Goal: Task Accomplishment & Management: Complete application form

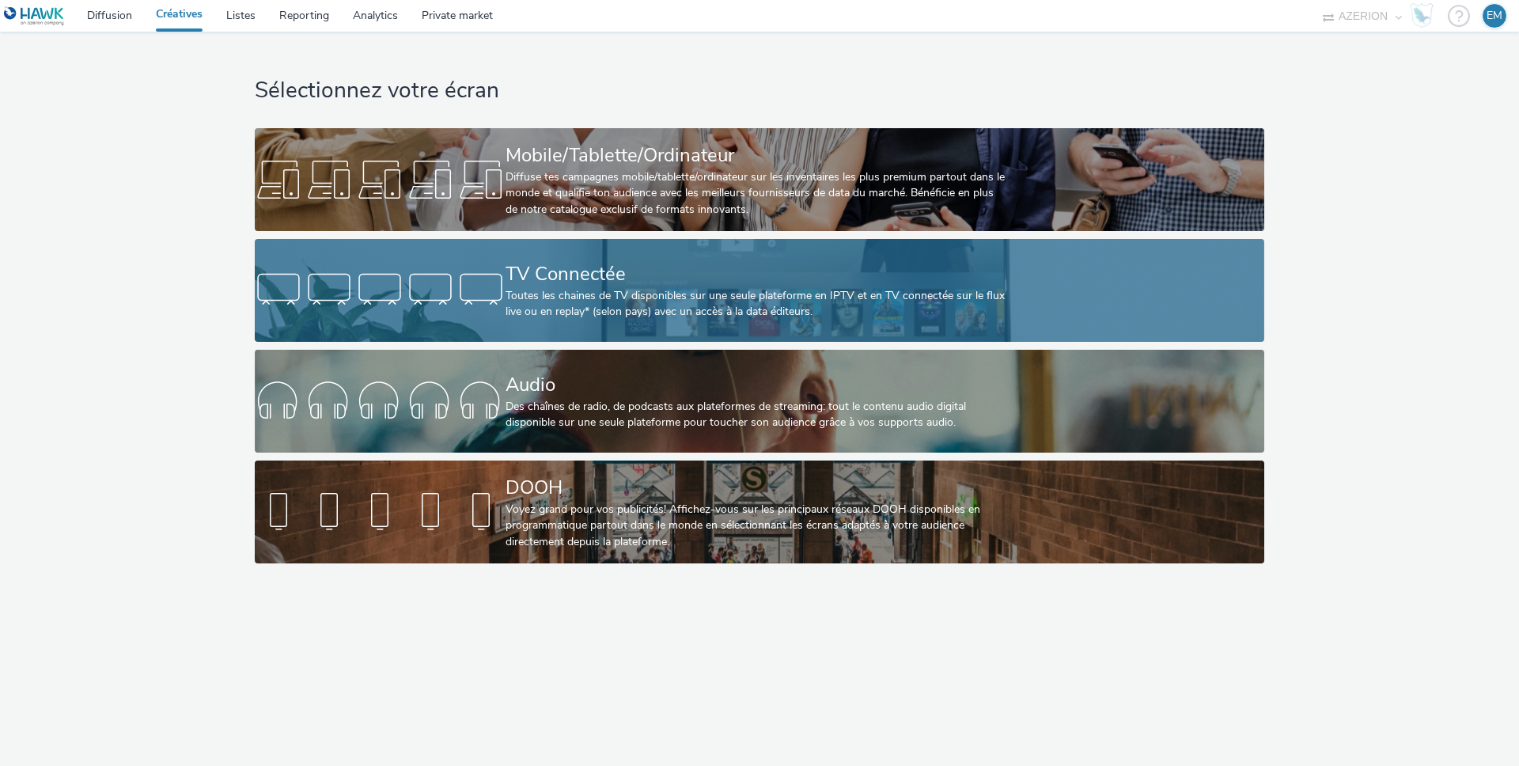
click at [539, 260] on div "TV Connectée" at bounding box center [755, 274] width 501 height 28
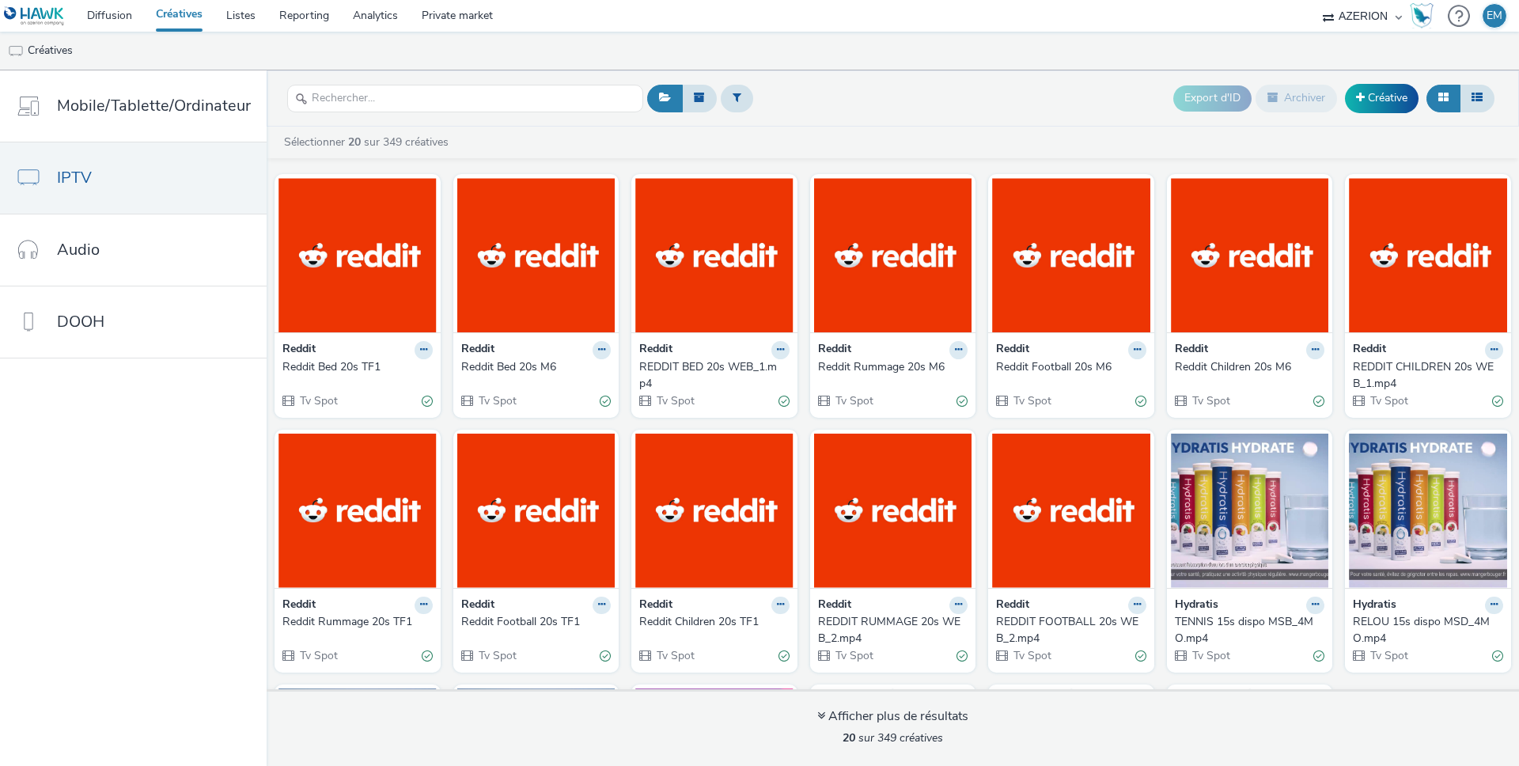
click at [562, 82] on div at bounding box center [465, 98] width 356 height 39
click at [721, 93] on button at bounding box center [737, 98] width 32 height 27
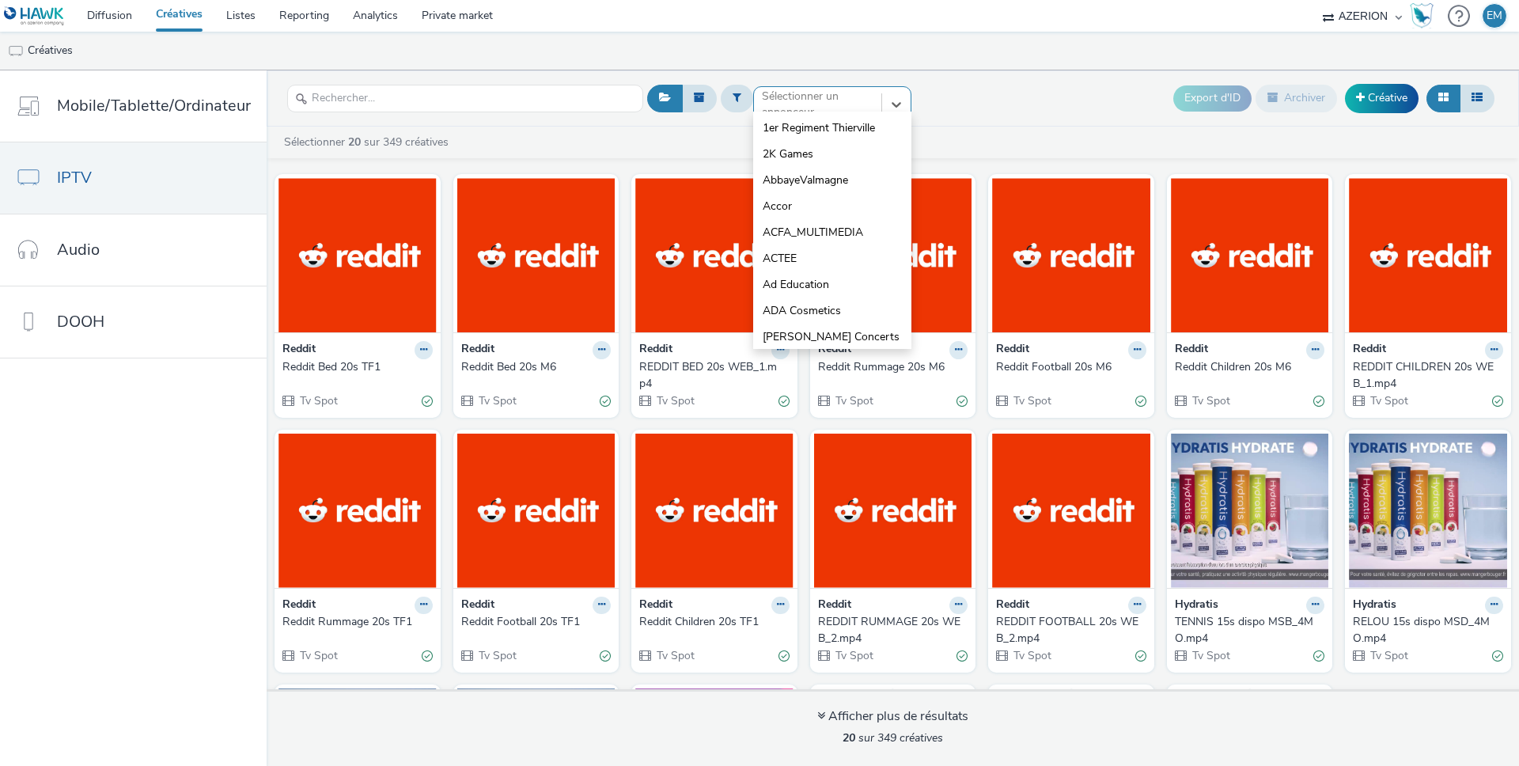
click at [761, 112] on div "option 1er Regiment Thierville focused, 1 of 10. 10 results available. Use Up a…" at bounding box center [832, 98] width 158 height 25
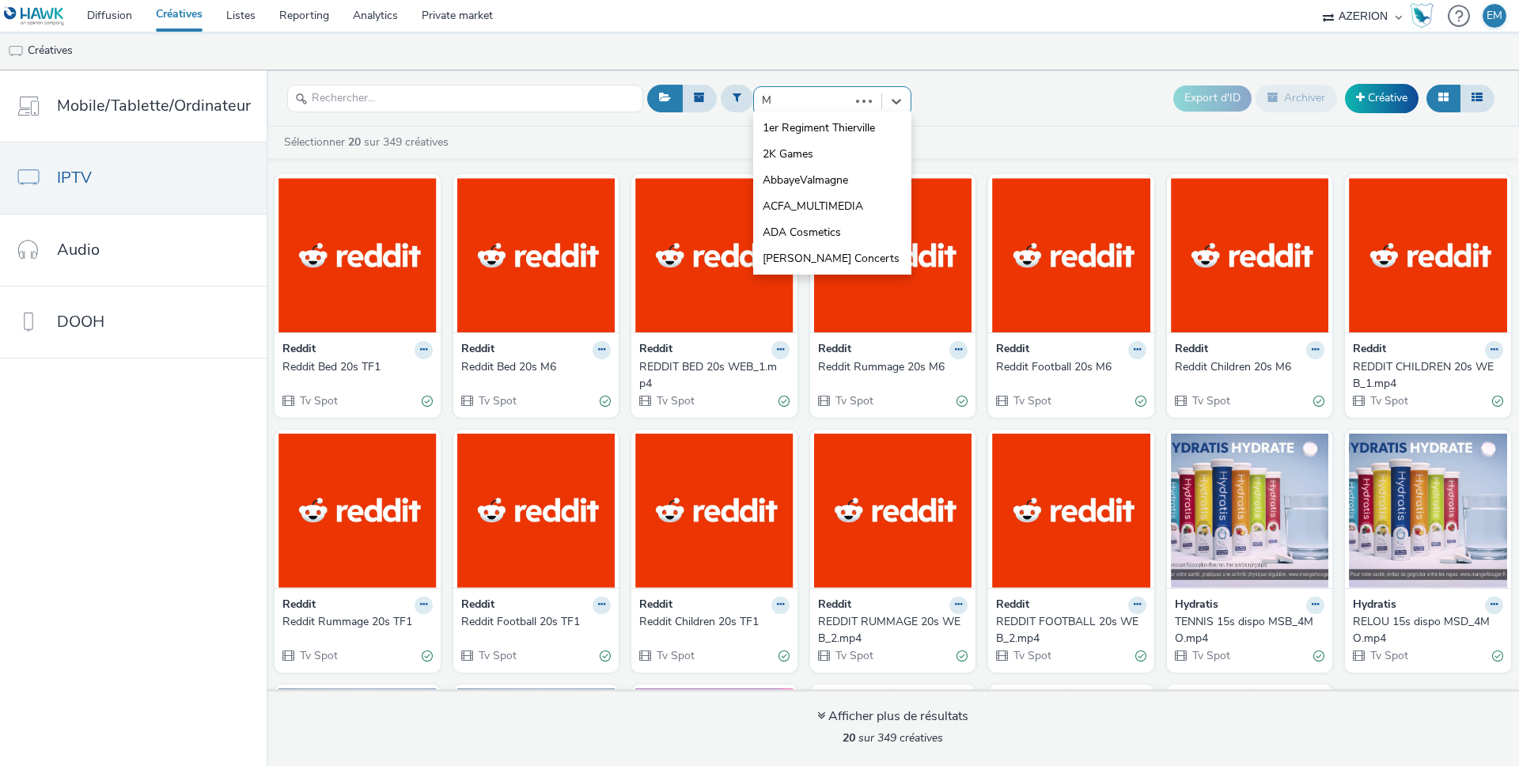
type input "MG"
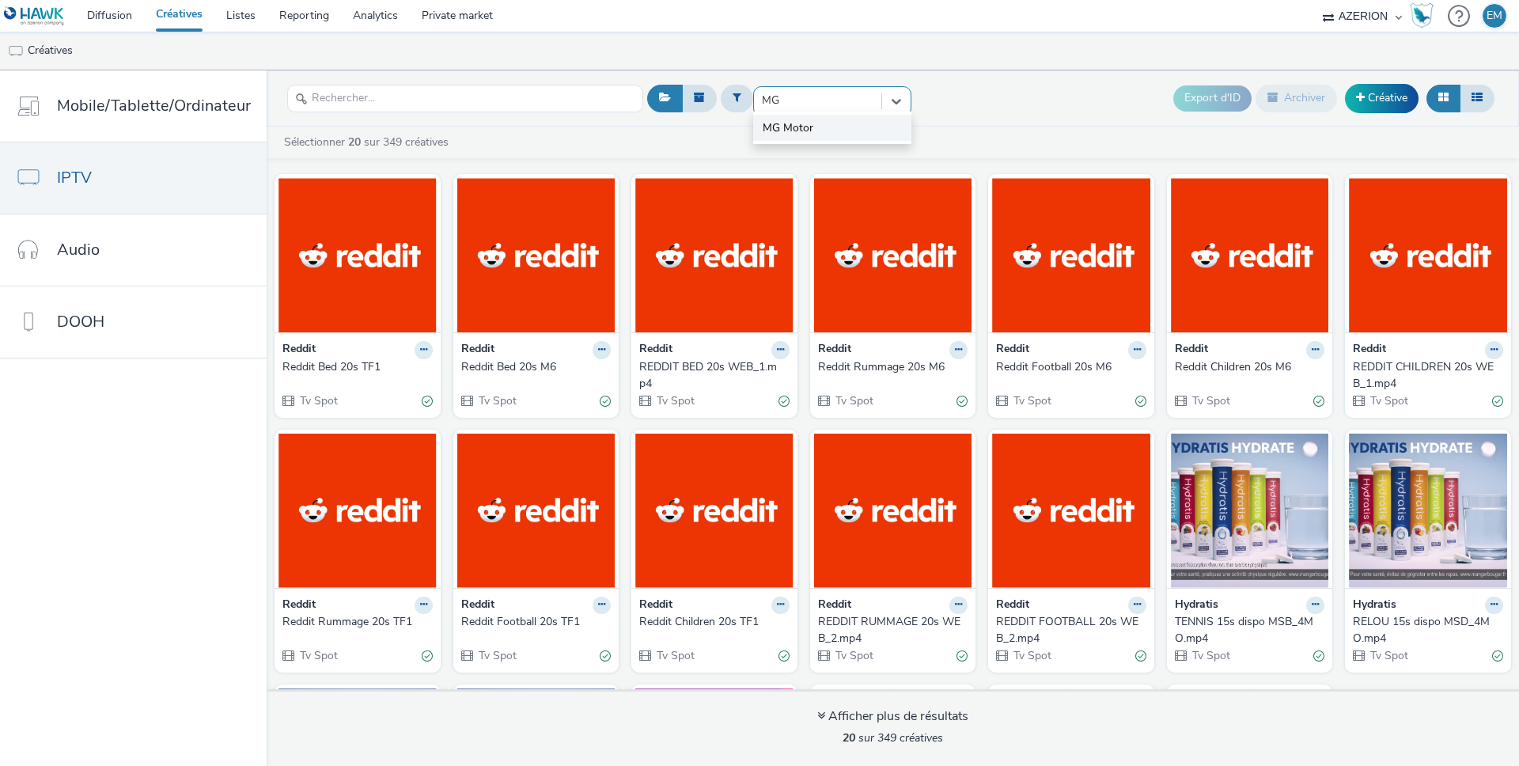
click at [793, 120] on span "MG Motor" at bounding box center [787, 128] width 51 height 16
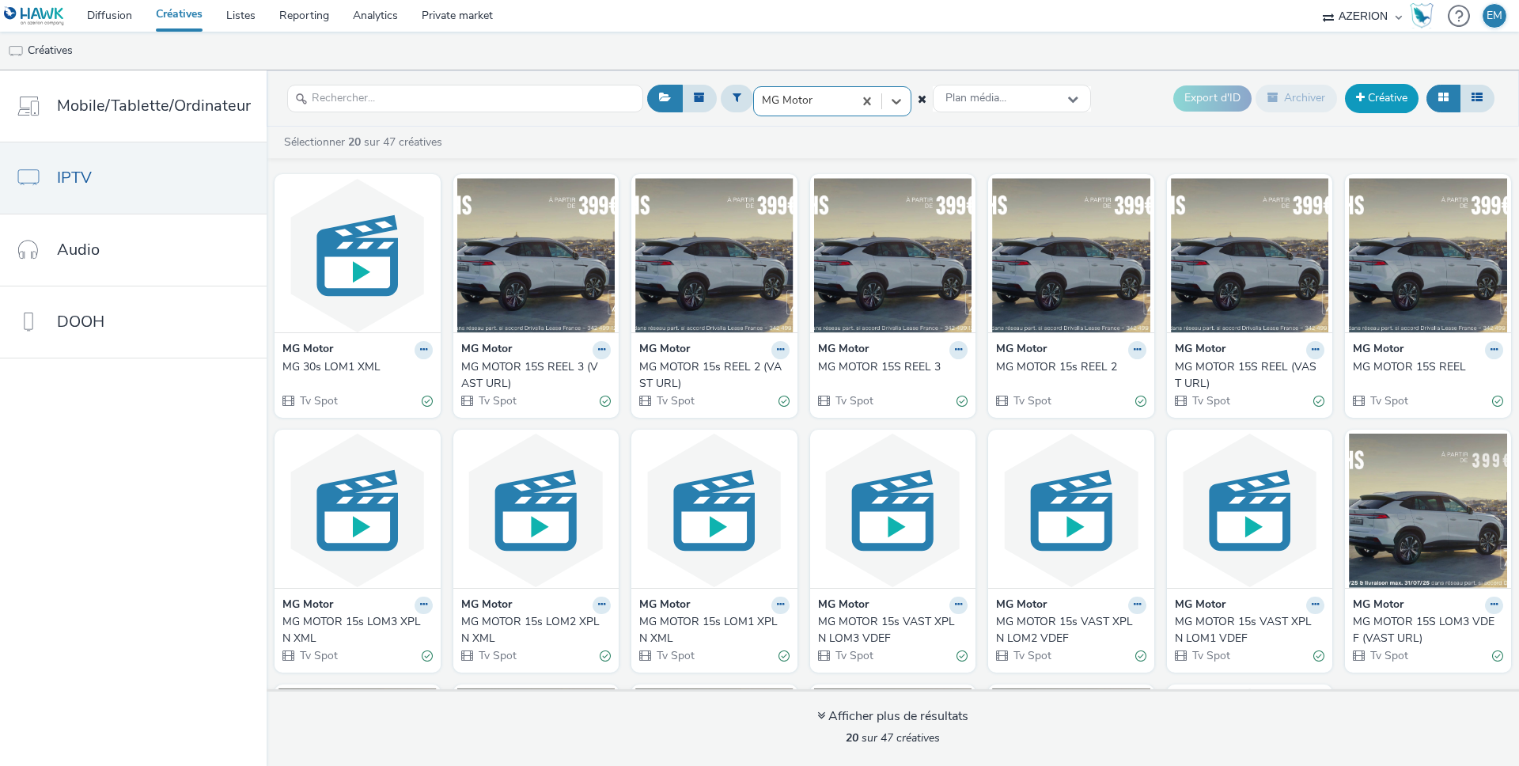
click at [1379, 97] on link "Créative" at bounding box center [1382, 98] width 74 height 28
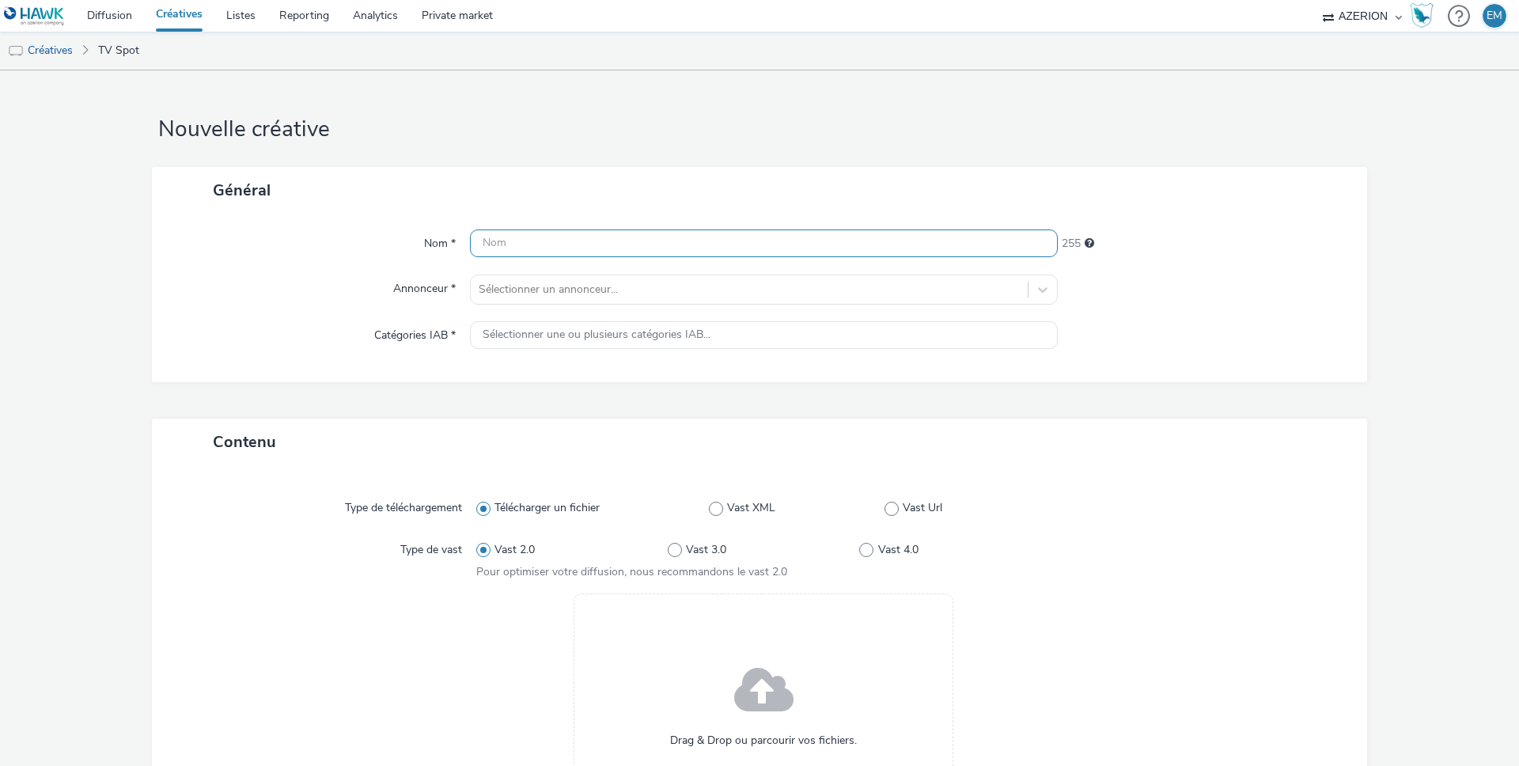
click at [510, 242] on input "text" at bounding box center [764, 243] width 588 height 28
paste input "TVC EHS PHEV & HEV_30SEC_SANS PO_VDEF_LOM covoiturer.mp4"
type input "TVC EHS PHEV & HEV_30SEC_SANS PO_VDEF_LOM covoiturer.mp4"
click at [534, 280] on div at bounding box center [749, 289] width 541 height 19
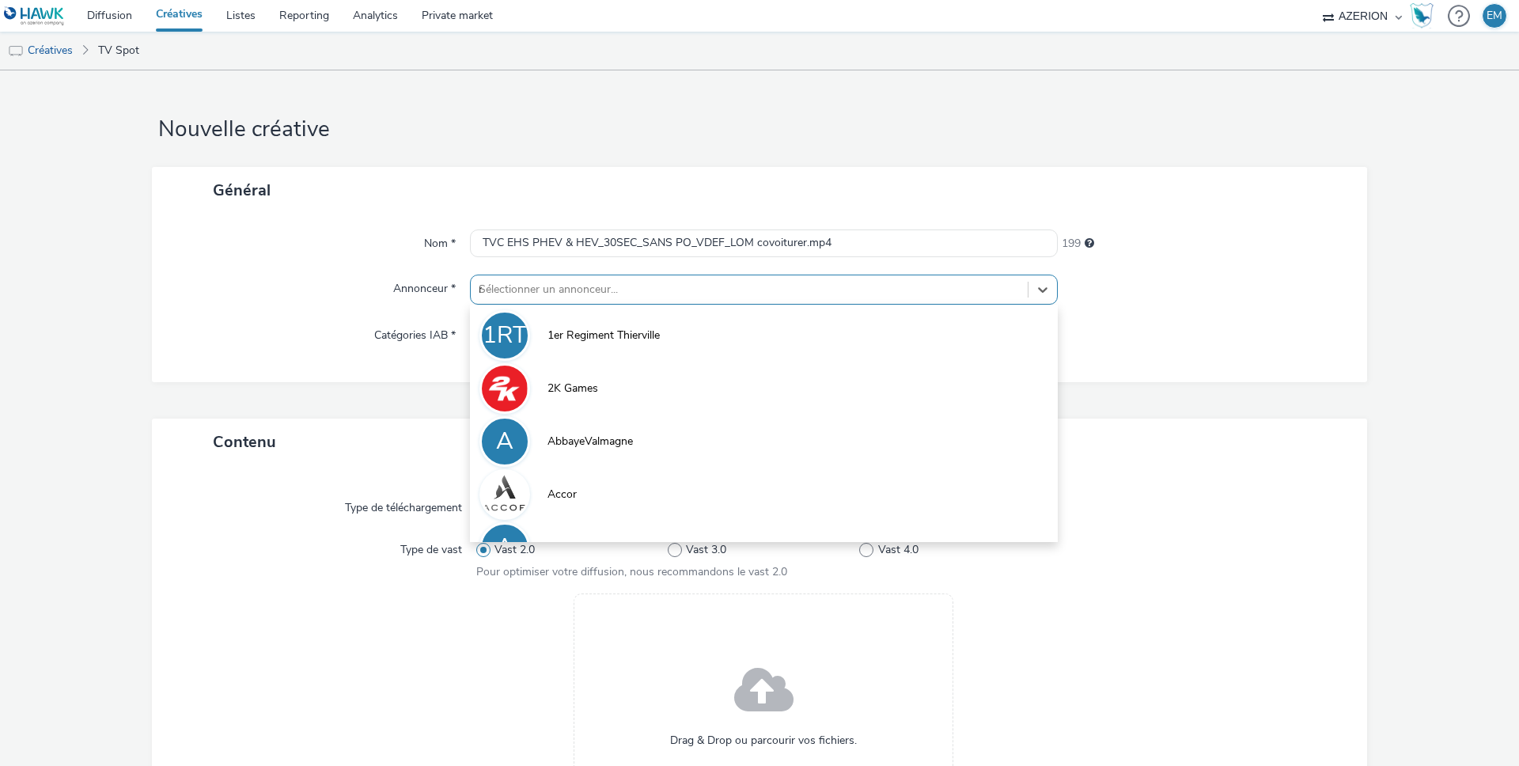
type input "mg"
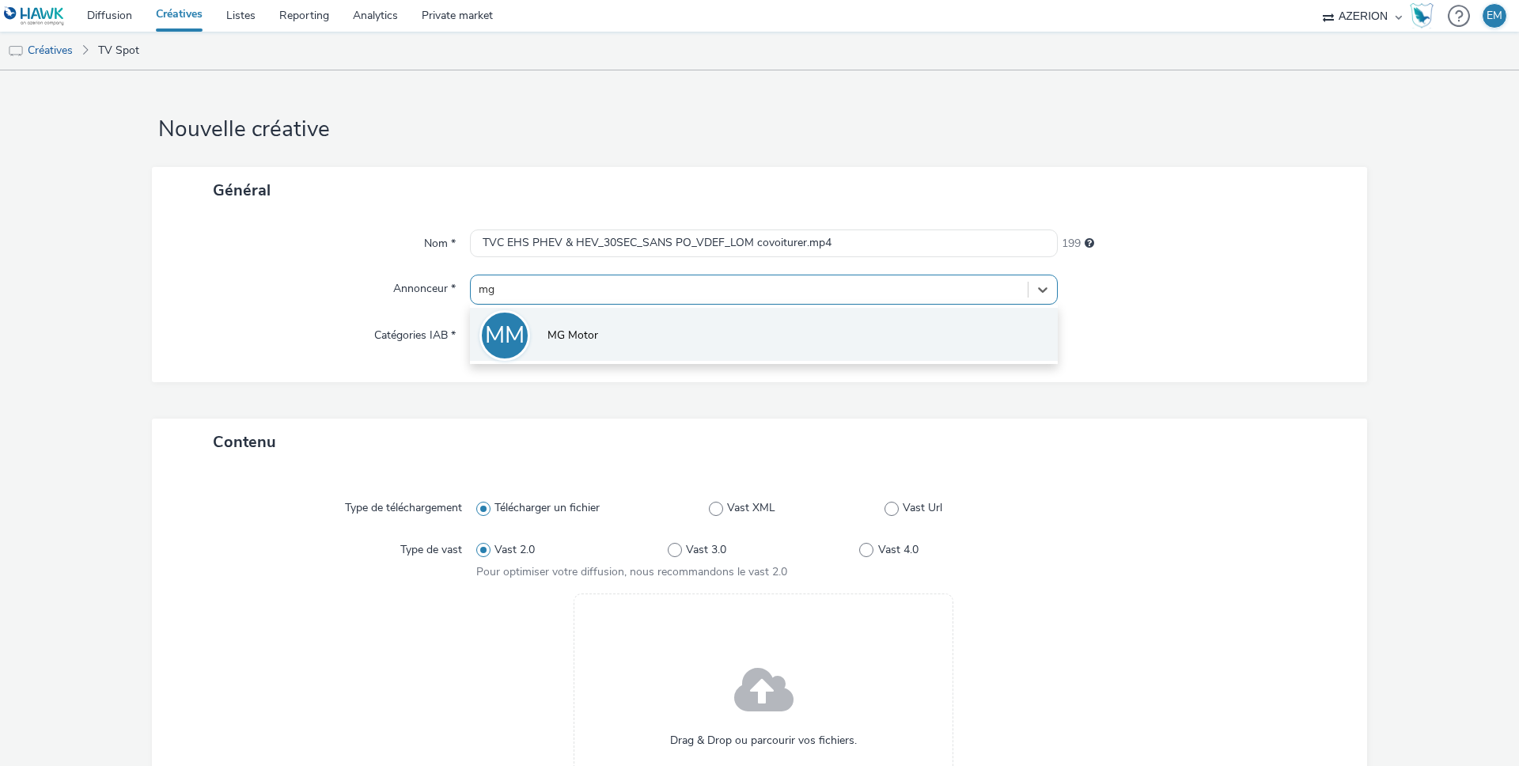
click at [543, 317] on li "MM MG Motor" at bounding box center [764, 334] width 588 height 53
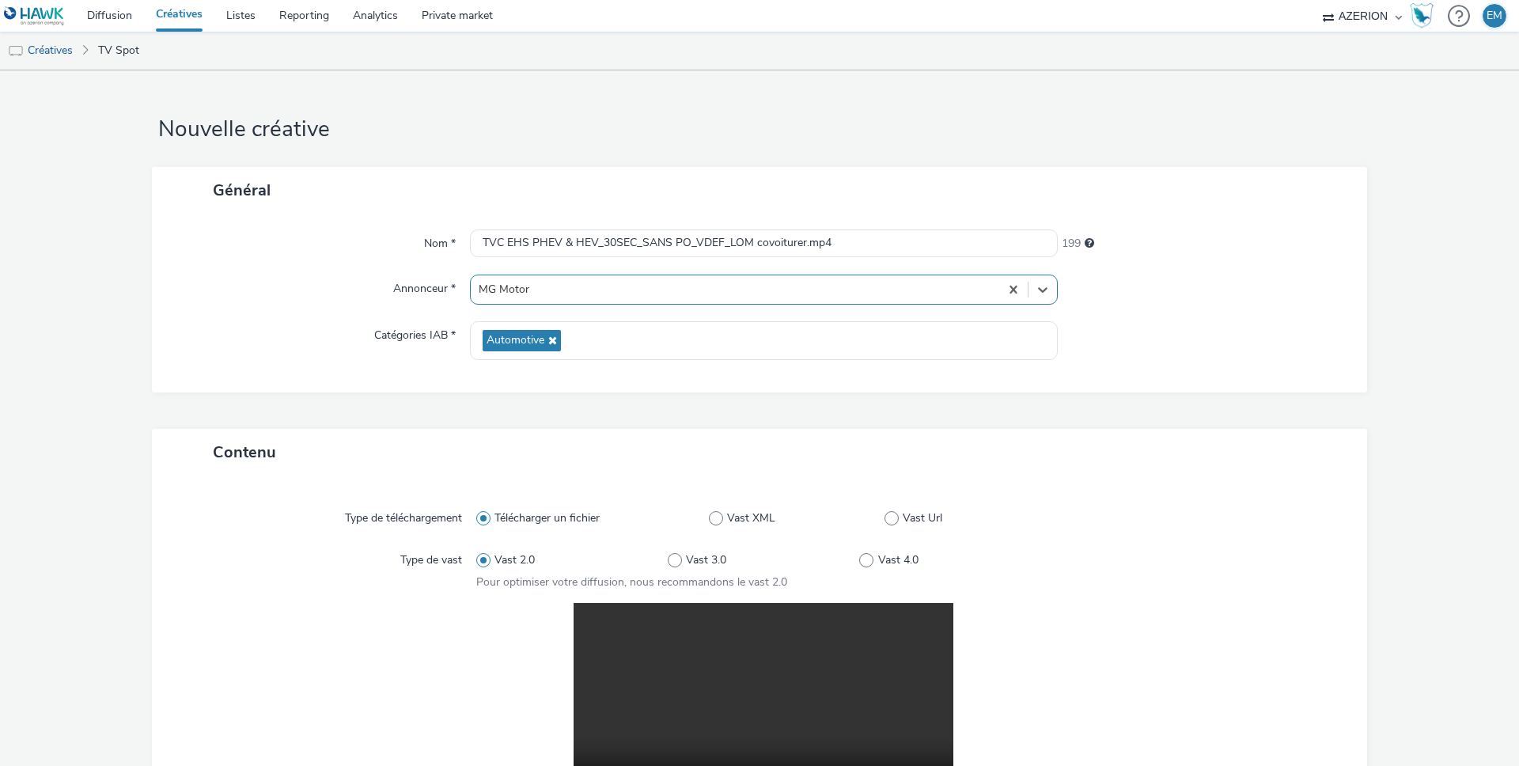
scroll to position [301, 0]
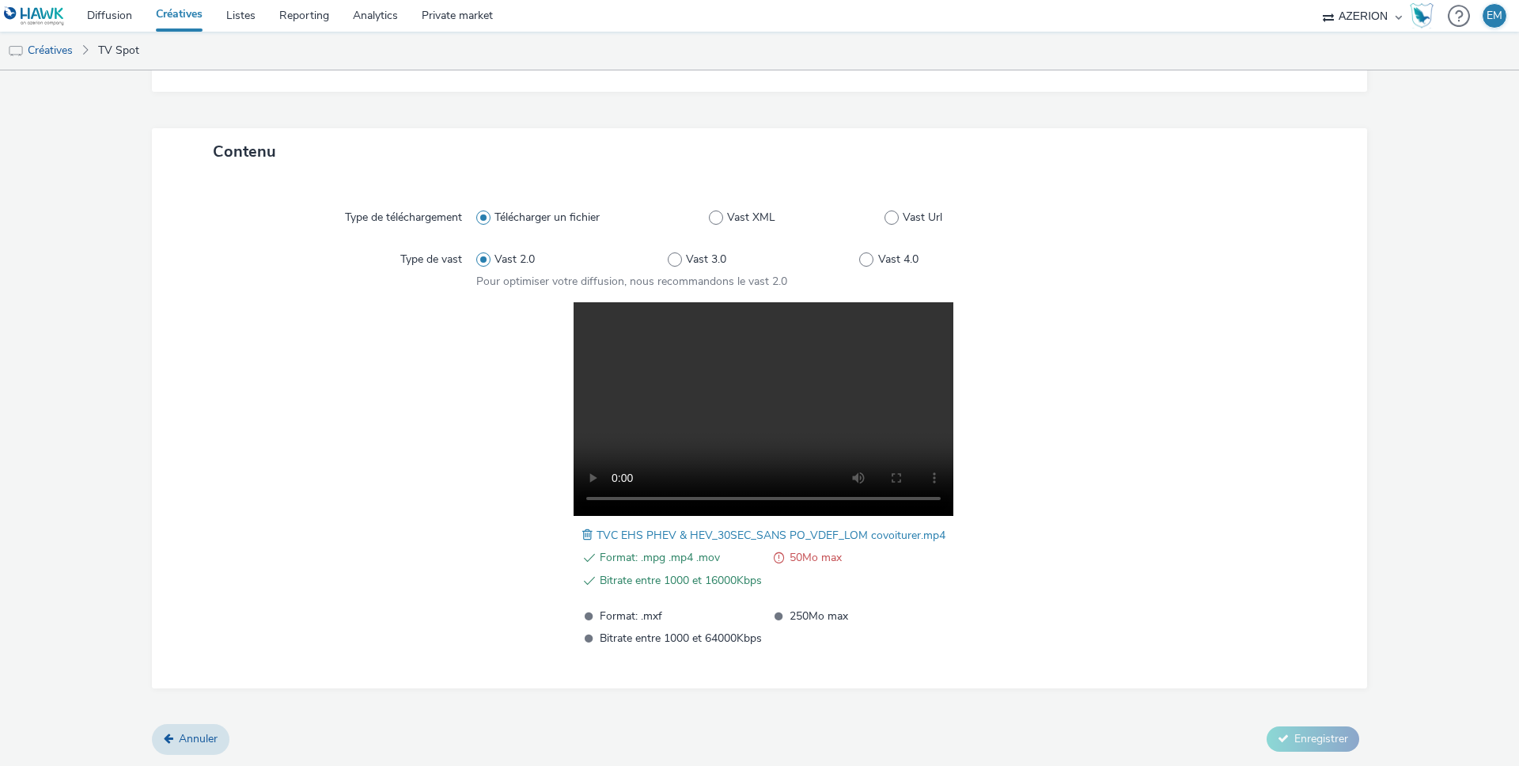
click at [999, 432] on div "Format: .mpg .mp4 .mov 50Mo max Bitrate entre 1000 et 16000Kbps Format: .mxf 25…" at bounding box center [763, 474] width 575 height 345
click at [588, 532] on span at bounding box center [589, 534] width 14 height 17
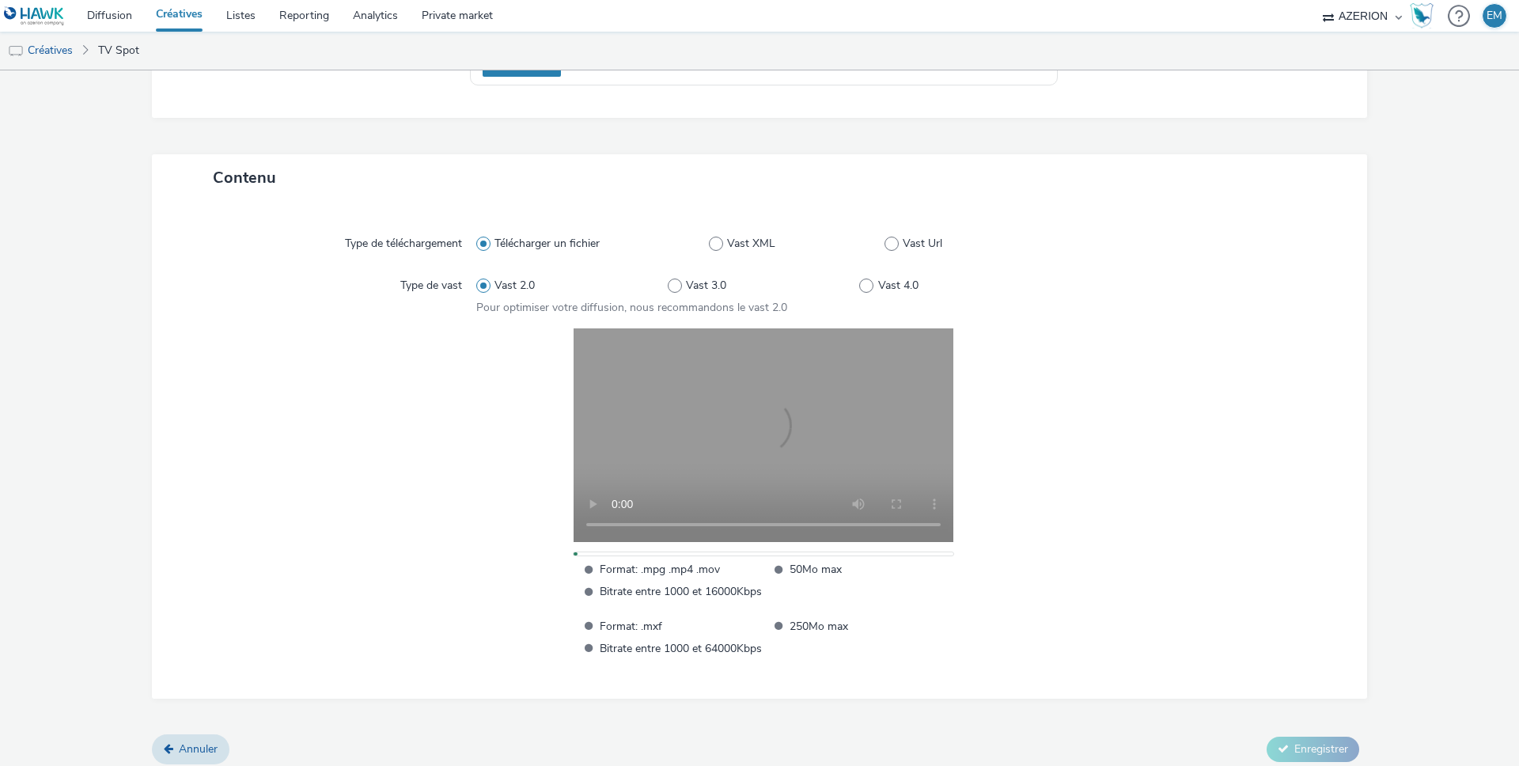
scroll to position [284, 0]
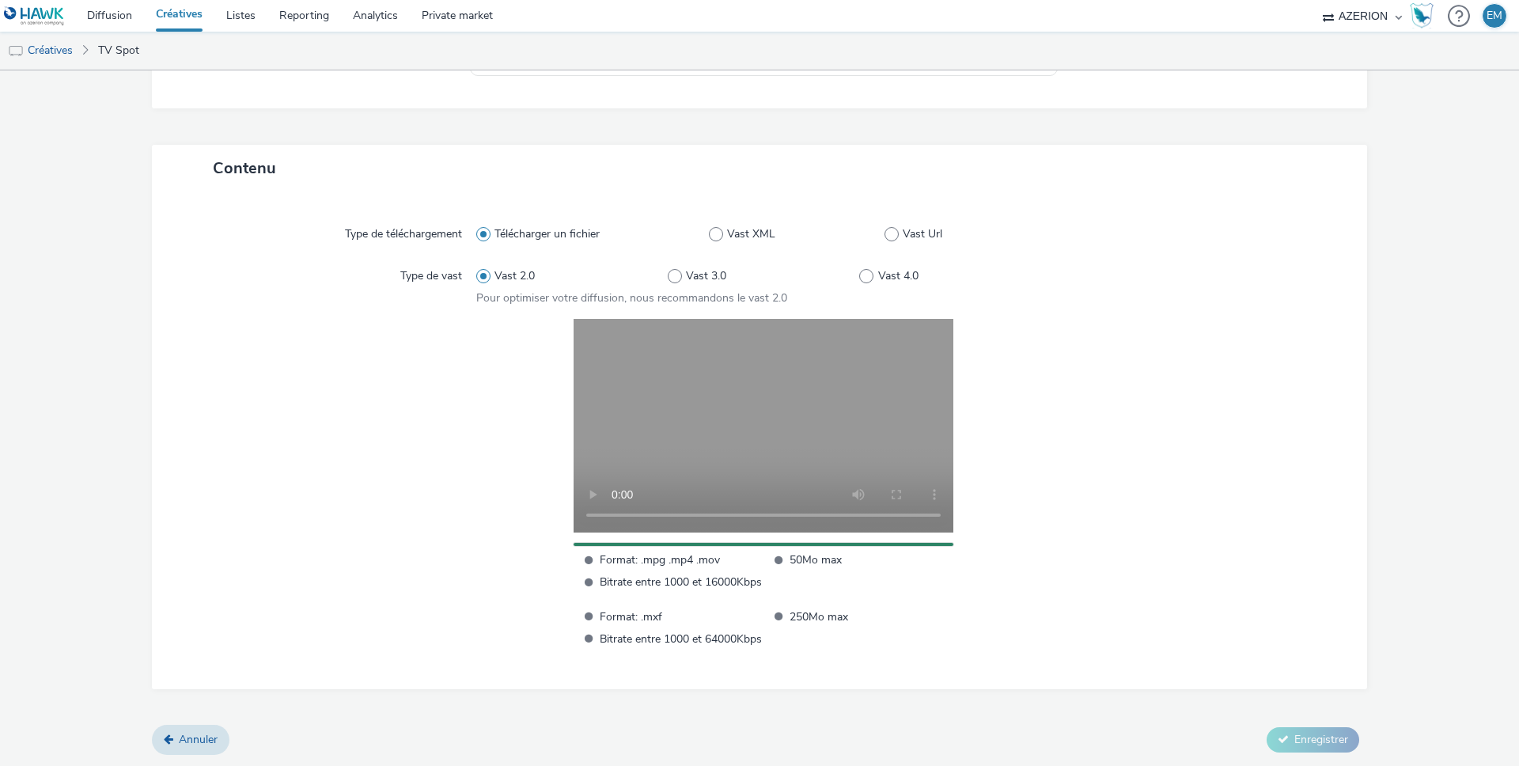
click at [1136, 452] on div at bounding box center [1195, 483] width 288 height 328
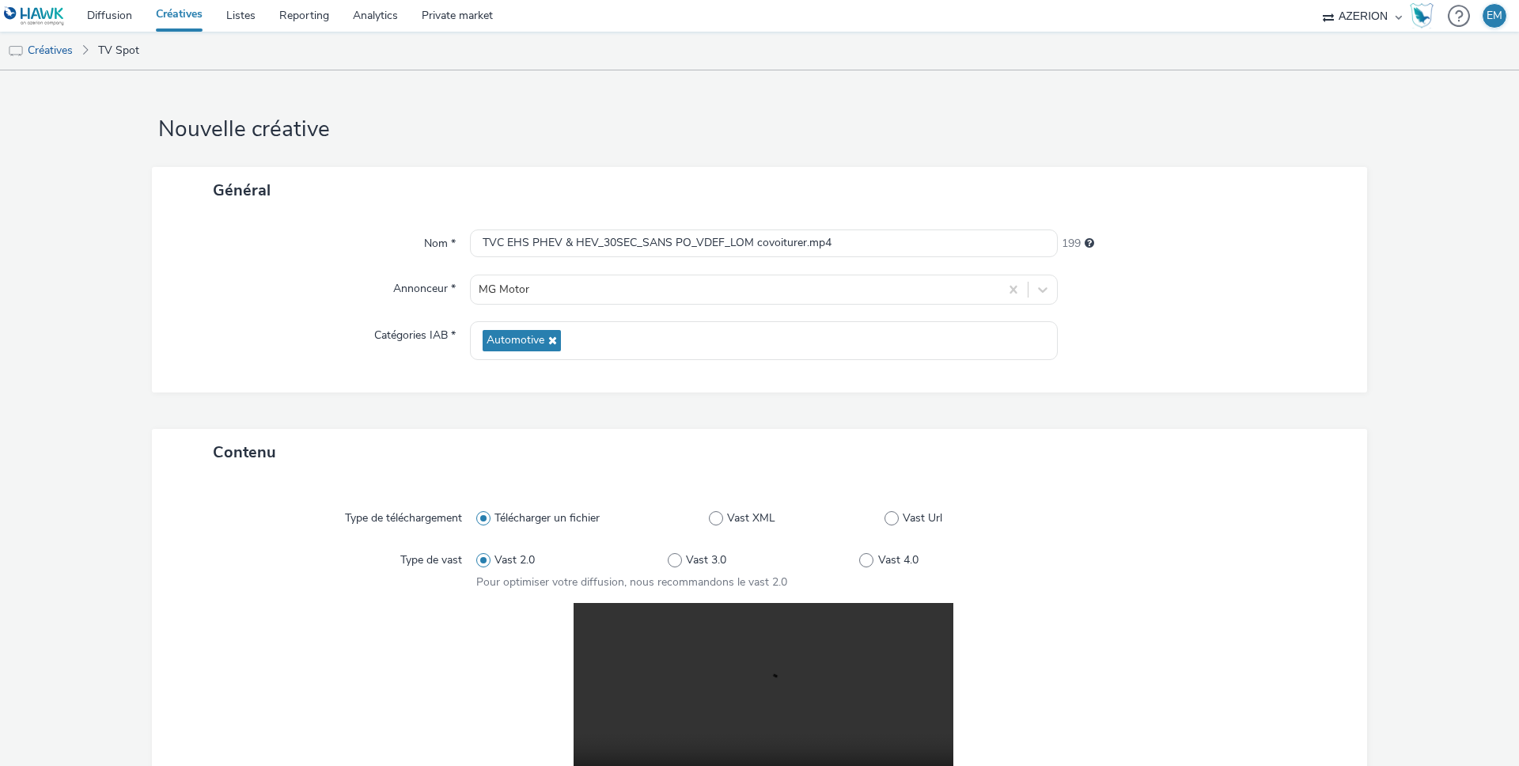
scroll to position [301, 0]
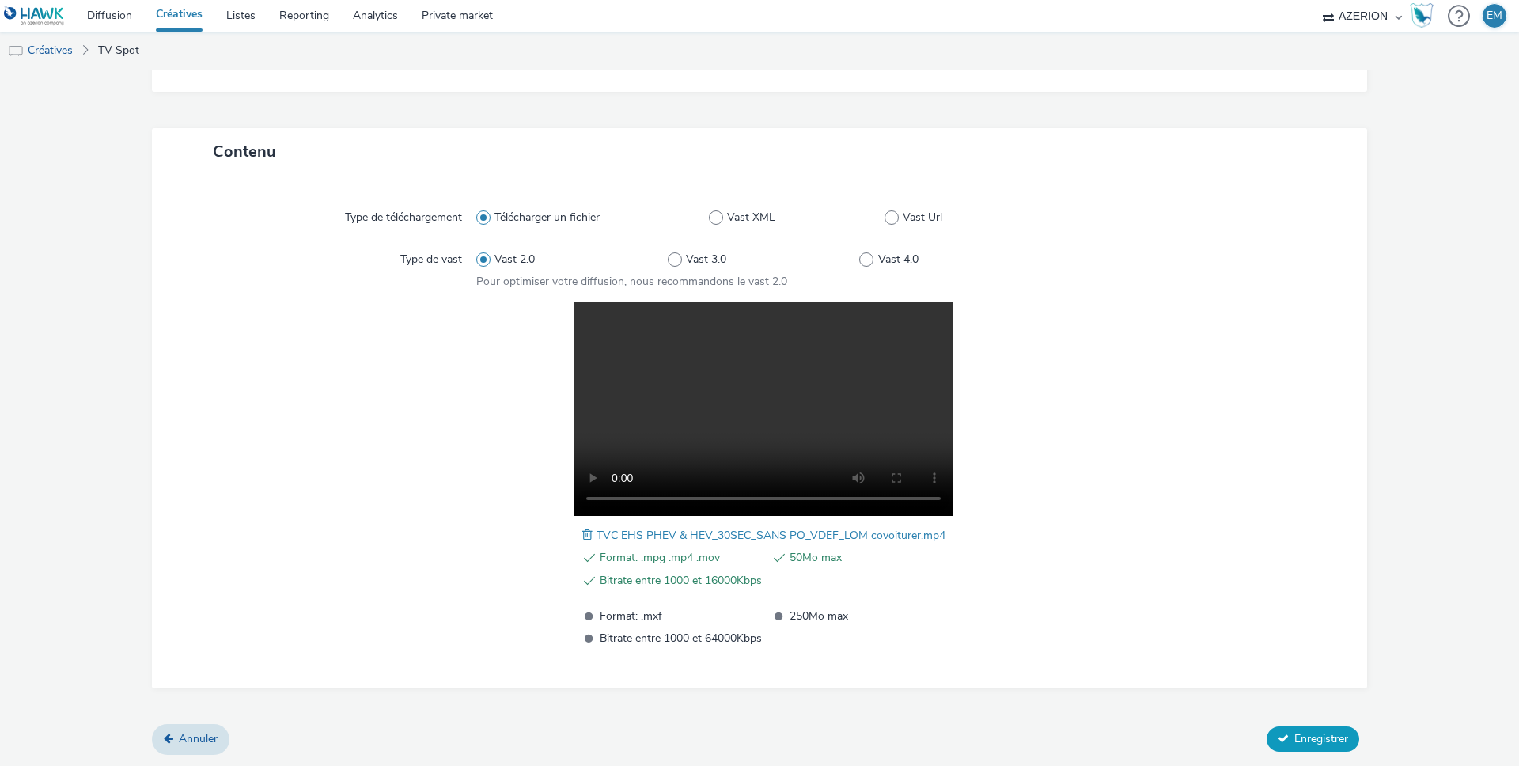
click at [1294, 731] on span "Enregistrer" at bounding box center [1321, 738] width 54 height 15
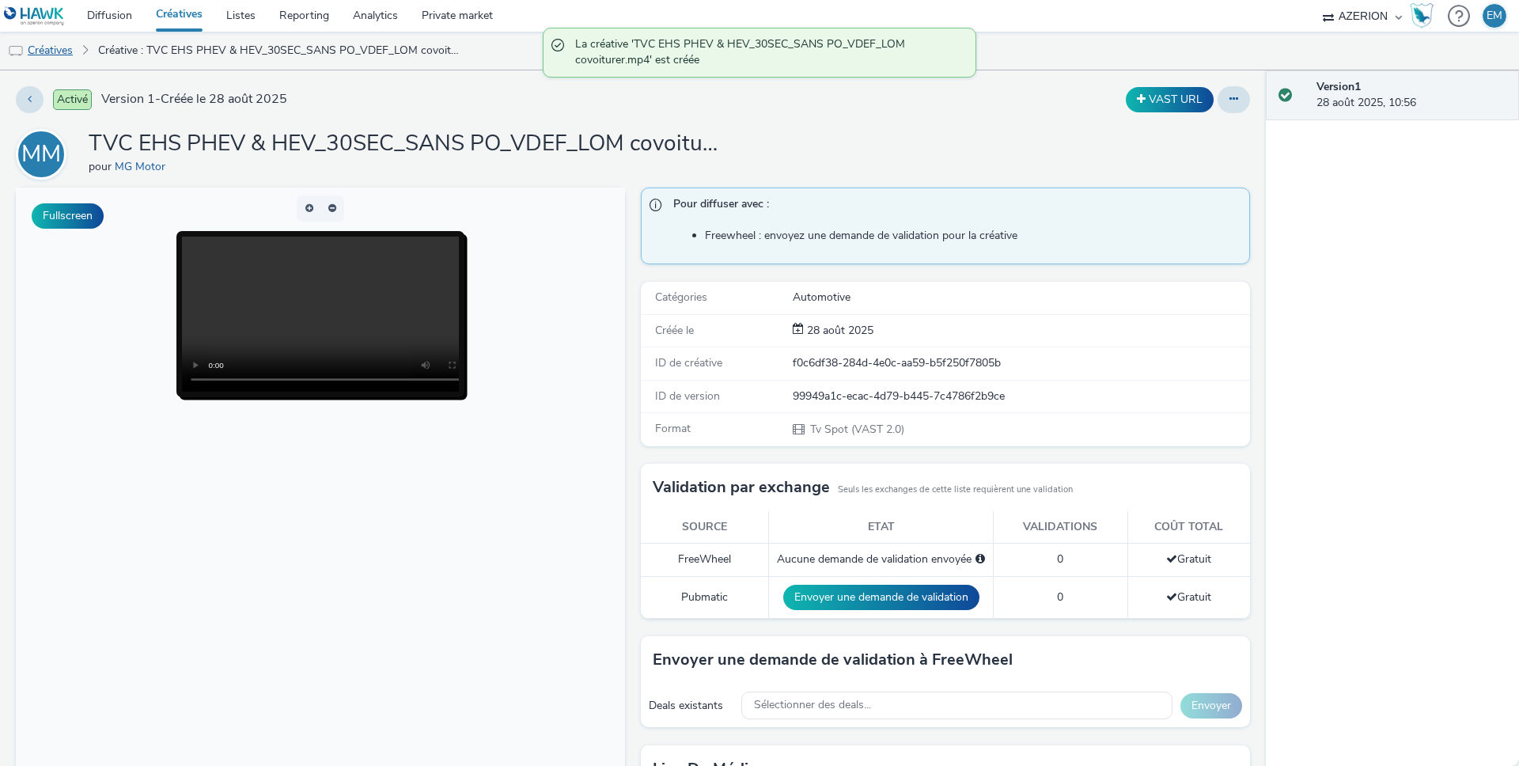
click at [67, 40] on link "Créatives" at bounding box center [40, 51] width 81 height 38
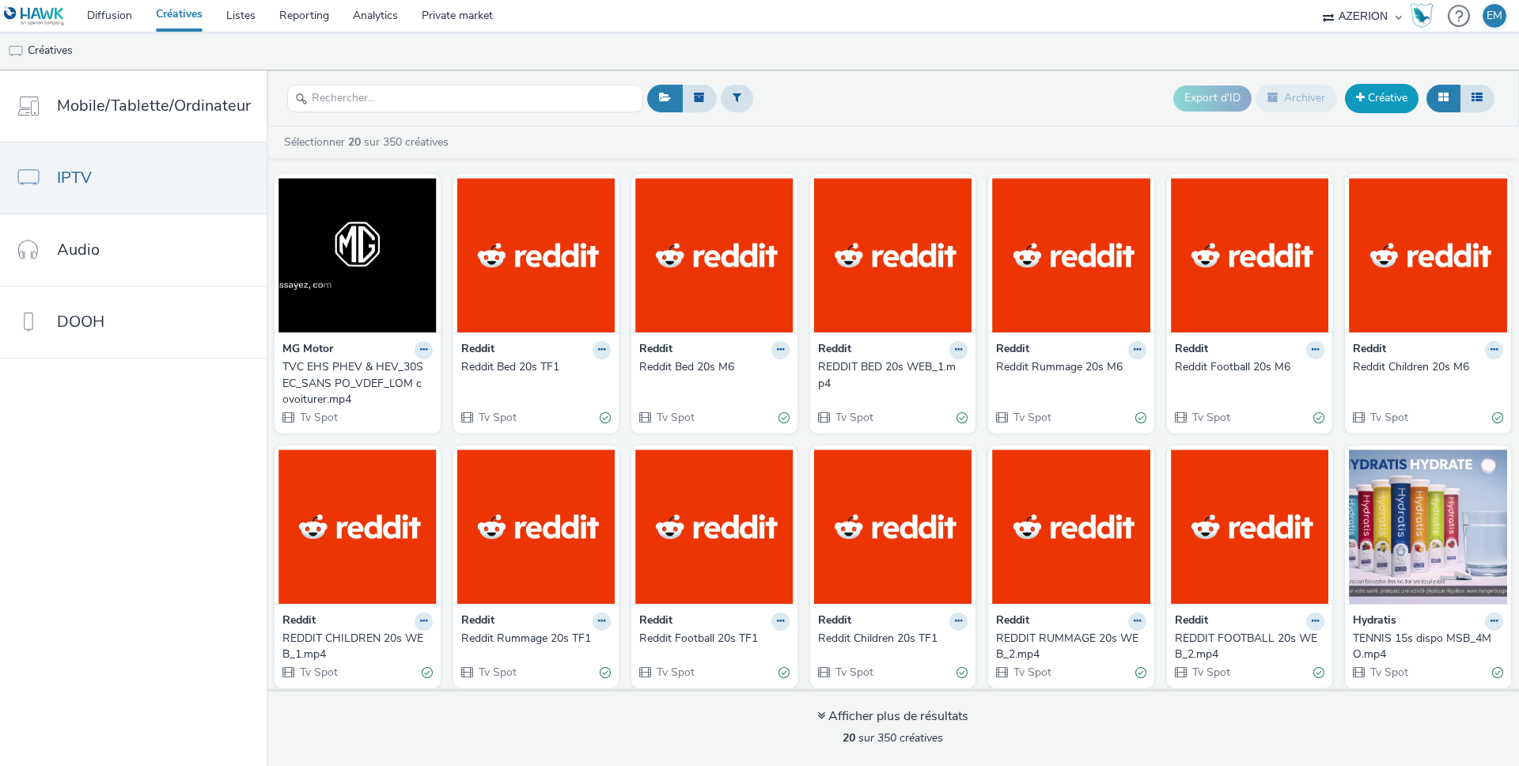
click at [1381, 96] on link "Créative" at bounding box center [1382, 98] width 74 height 28
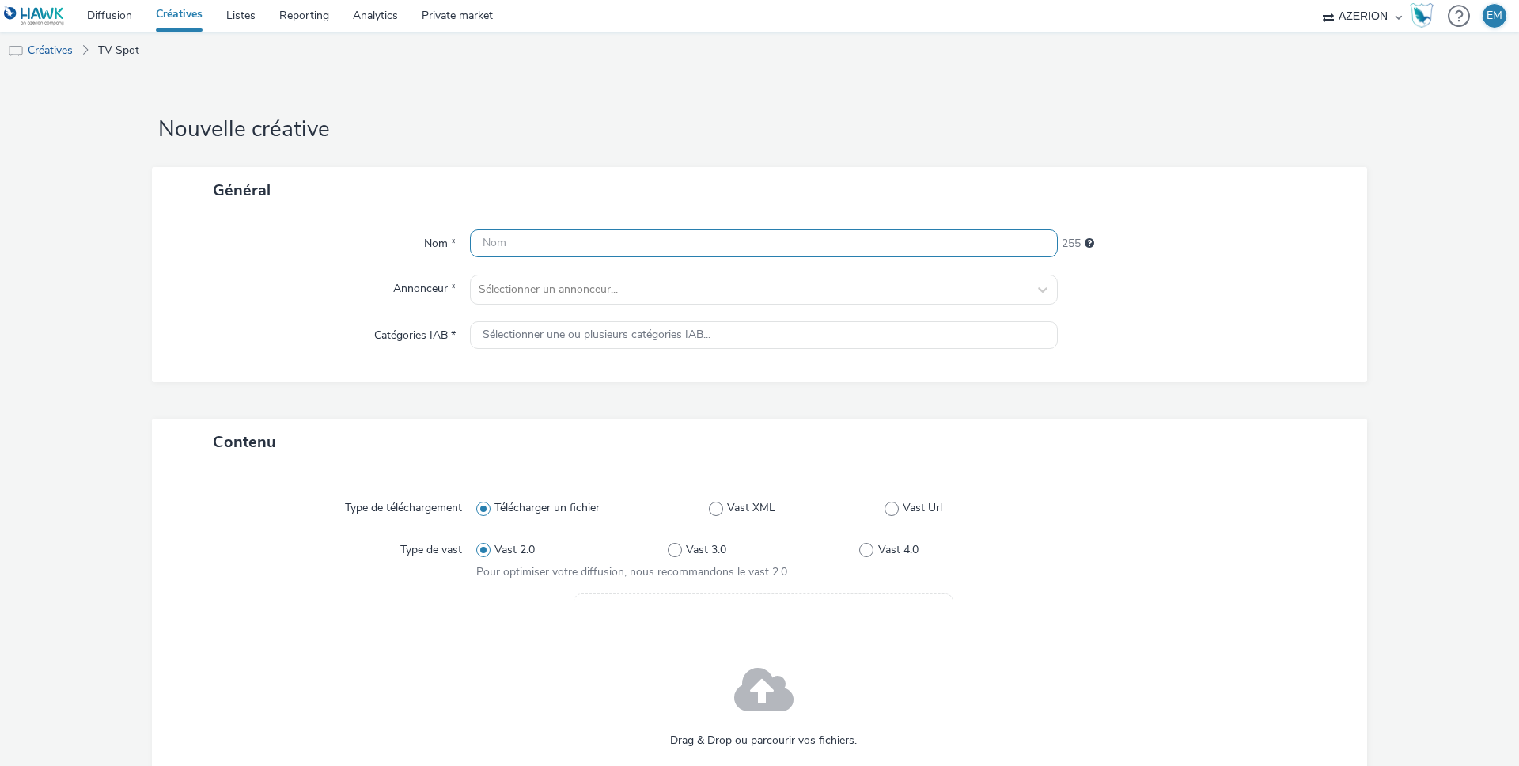
click at [679, 232] on input "text" at bounding box center [764, 243] width 588 height 28
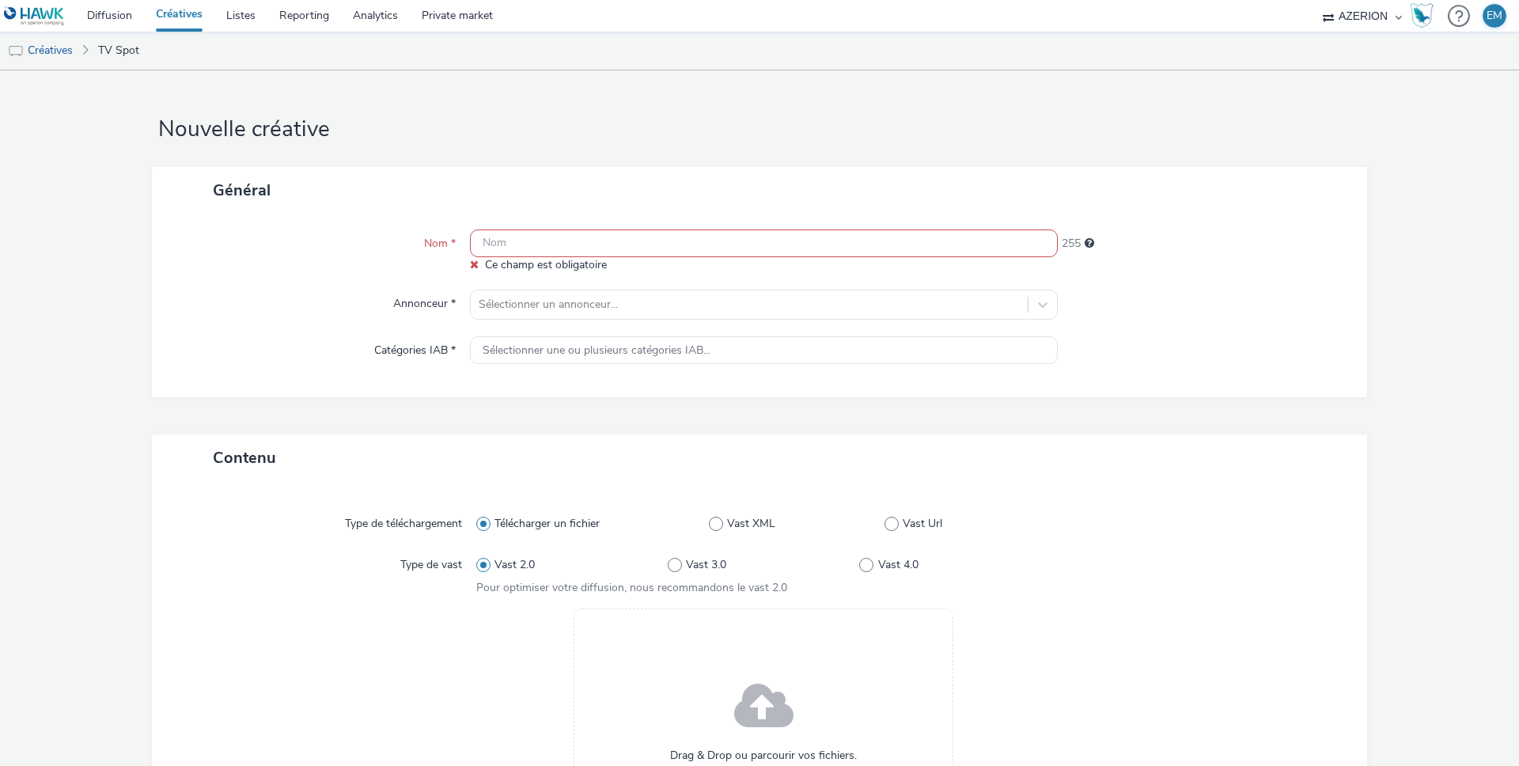
click at [785, 244] on input "text" at bounding box center [764, 243] width 588 height 28
paste input "TVC EHS PHEV & HEV_30SEC_SANS PO_VDEF_LOM marche velo.mp4"
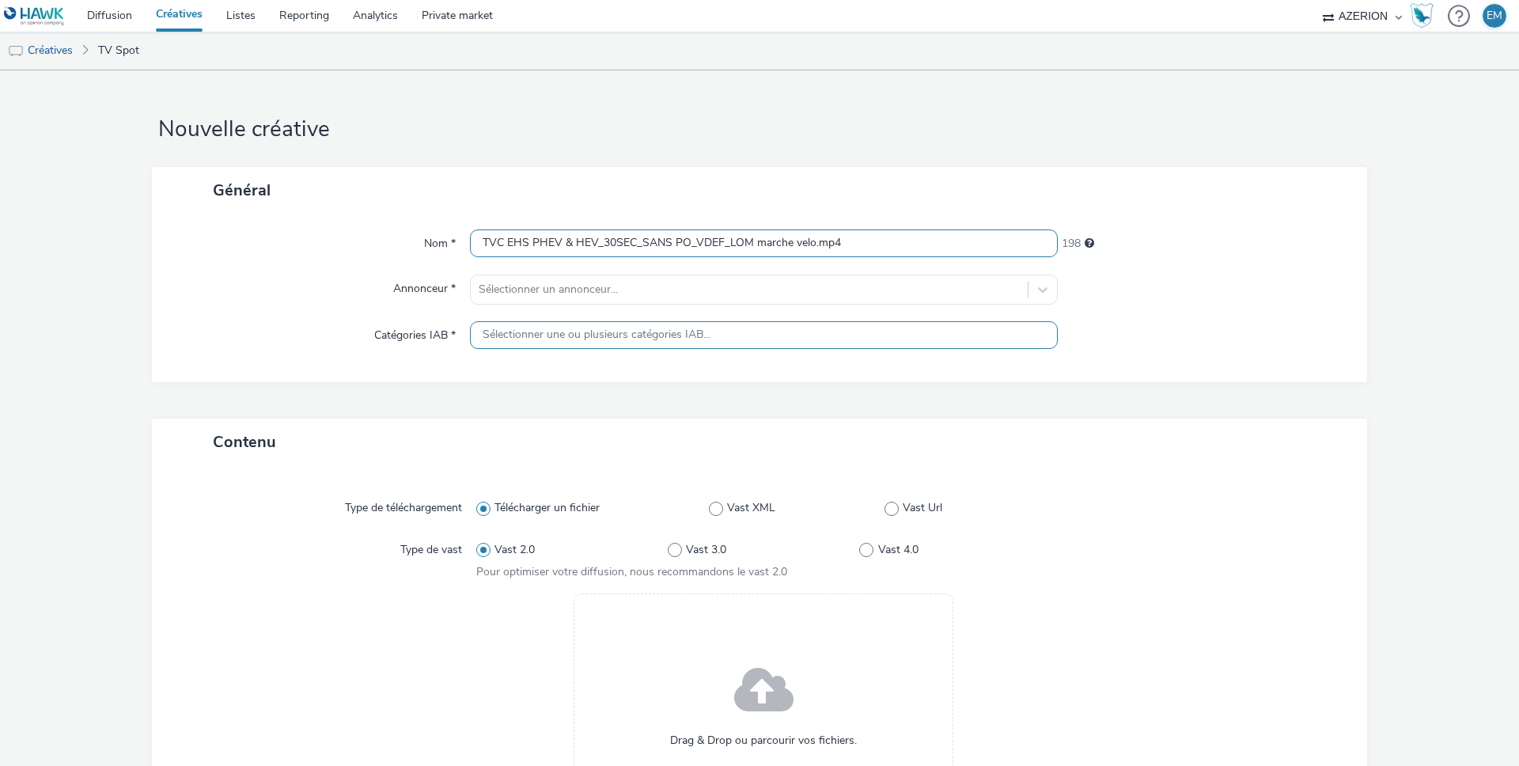
type input "TVC EHS PHEV & HEV_30SEC_SANS PO_VDEF_LOM marche velo.mp4"
click at [637, 328] on span "Sélectionner une ou plusieurs catégories IAB..." at bounding box center [596, 334] width 228 height 13
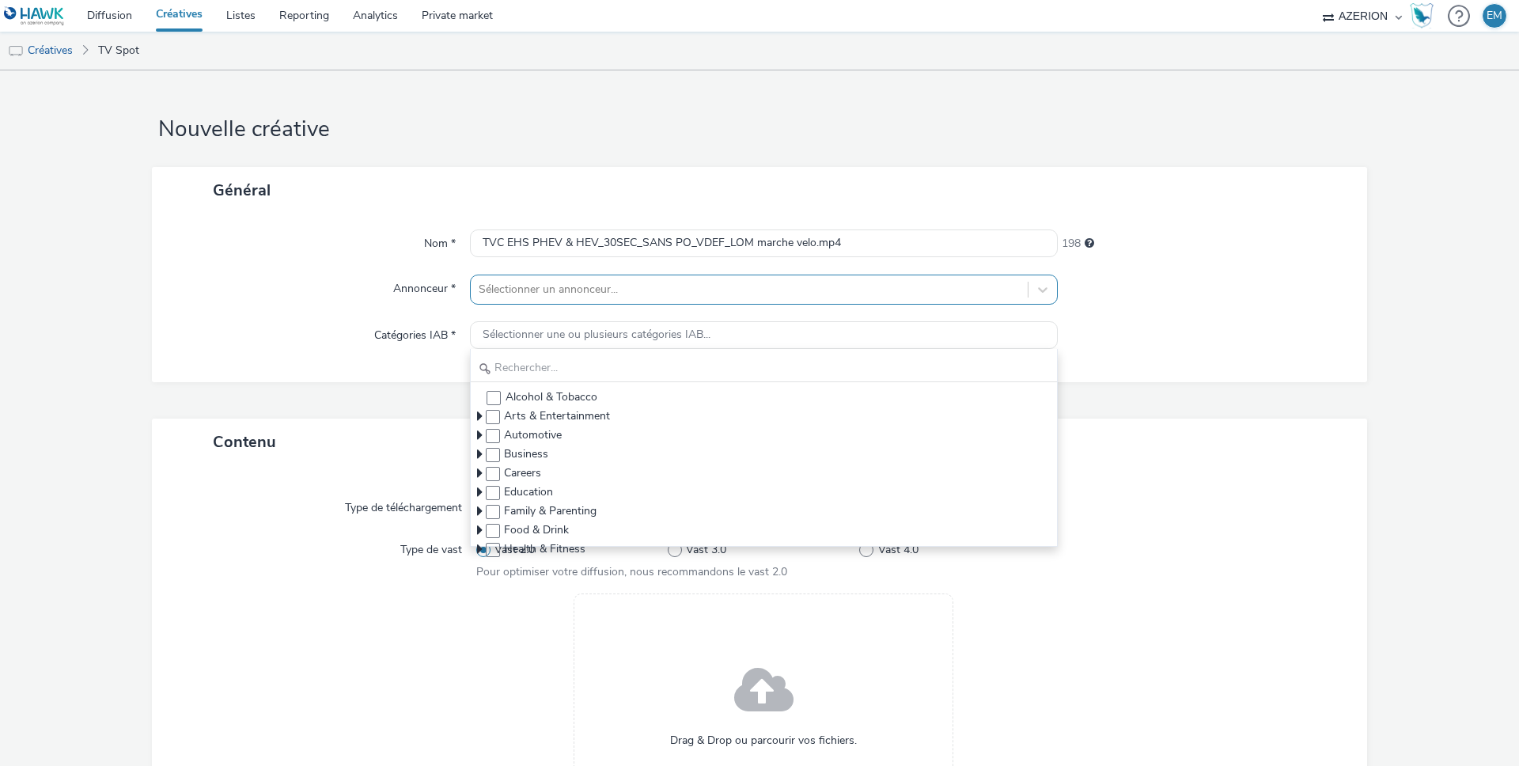
click at [637, 294] on div at bounding box center [749, 289] width 541 height 19
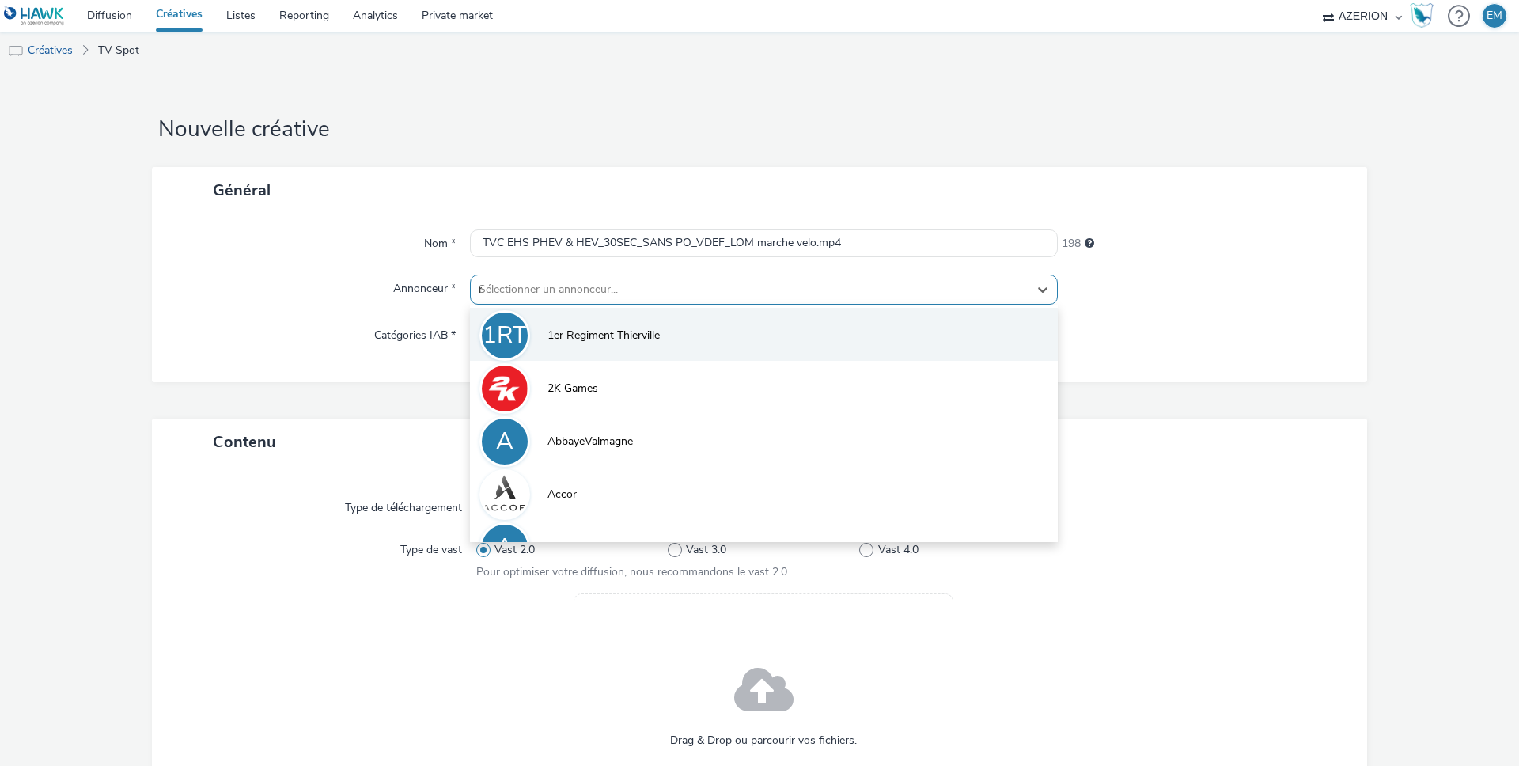
type input "mg"
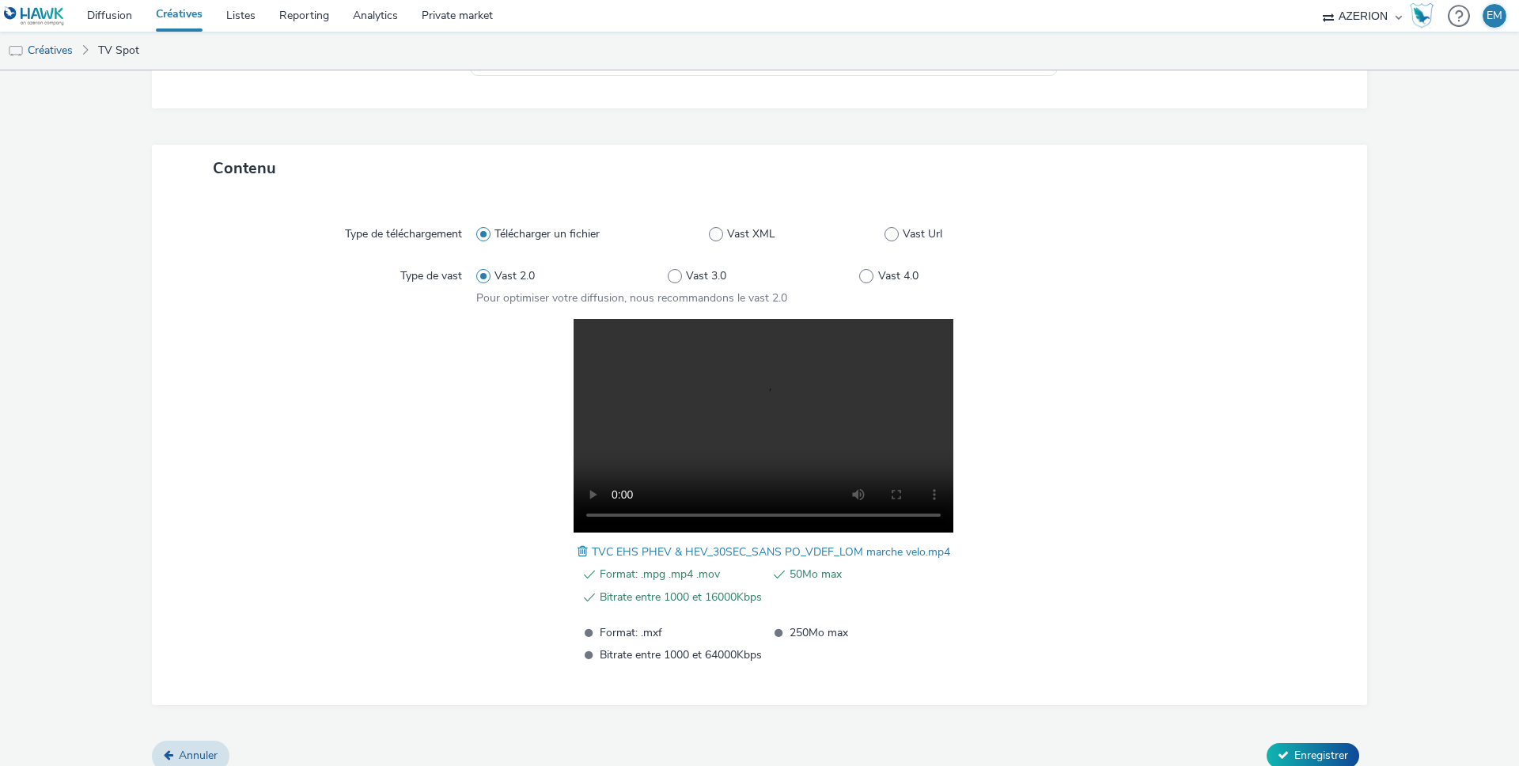
scroll to position [301, 0]
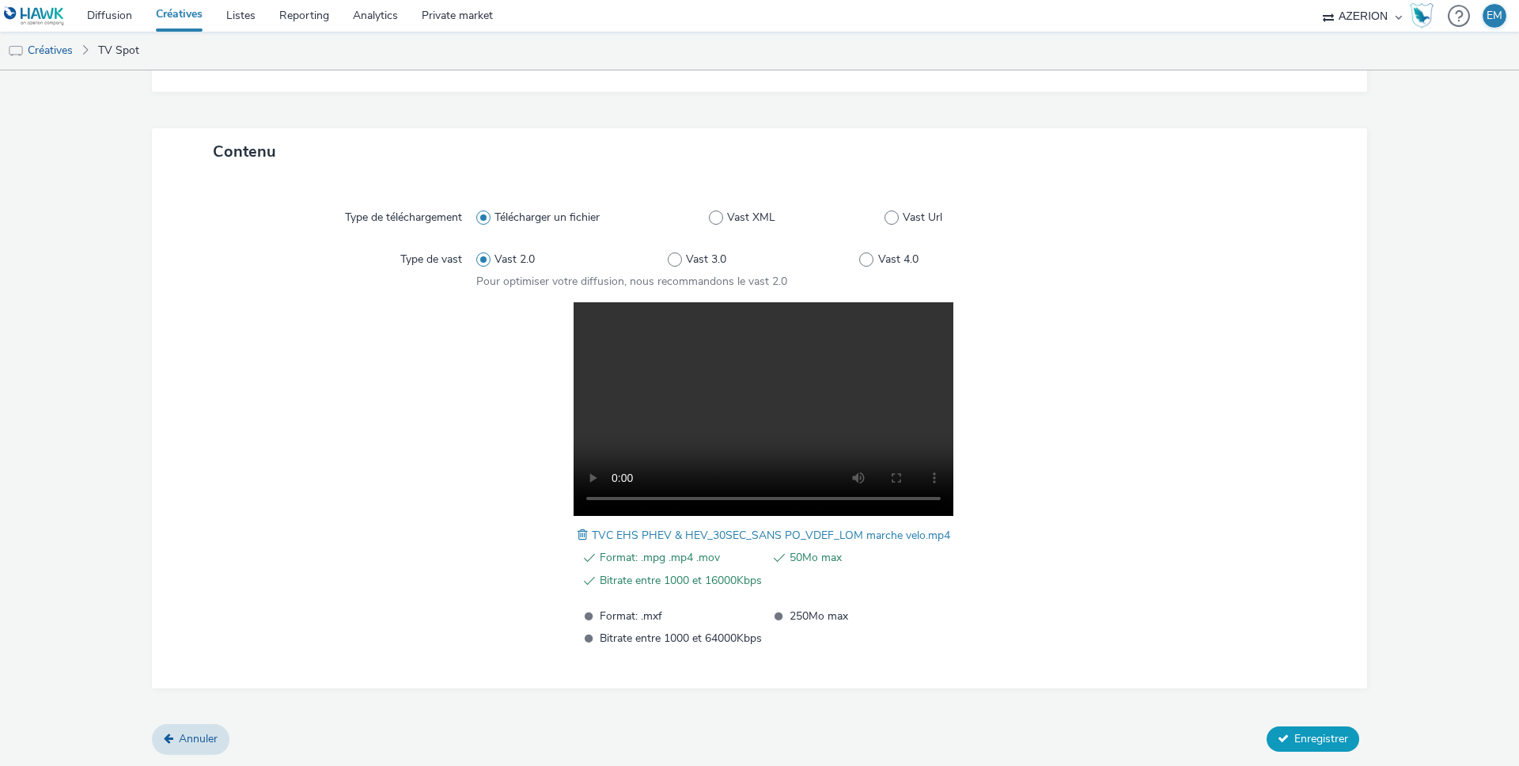
click at [1288, 729] on button "Enregistrer" at bounding box center [1312, 738] width 93 height 25
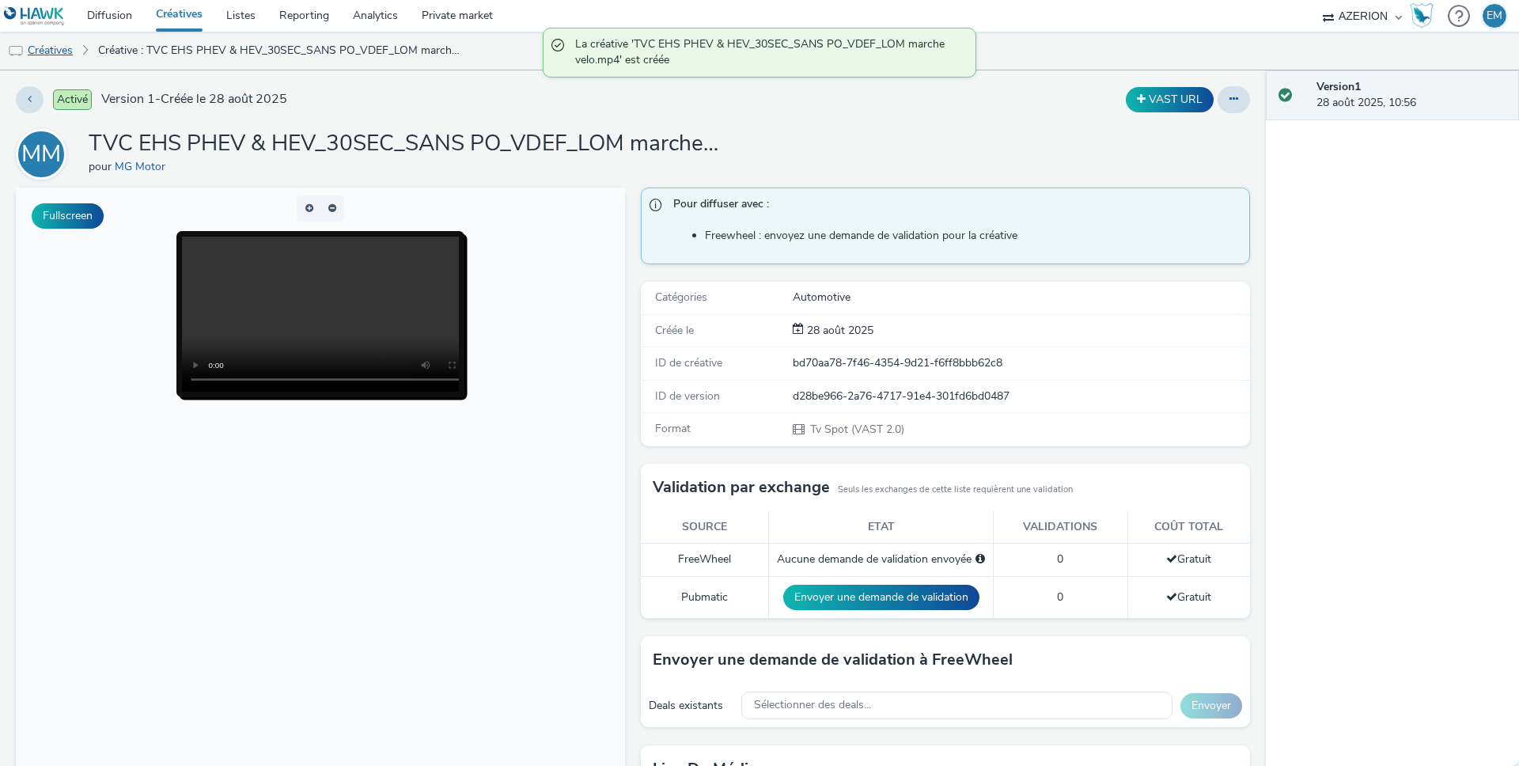
click at [71, 49] on link "Créatives" at bounding box center [40, 51] width 81 height 38
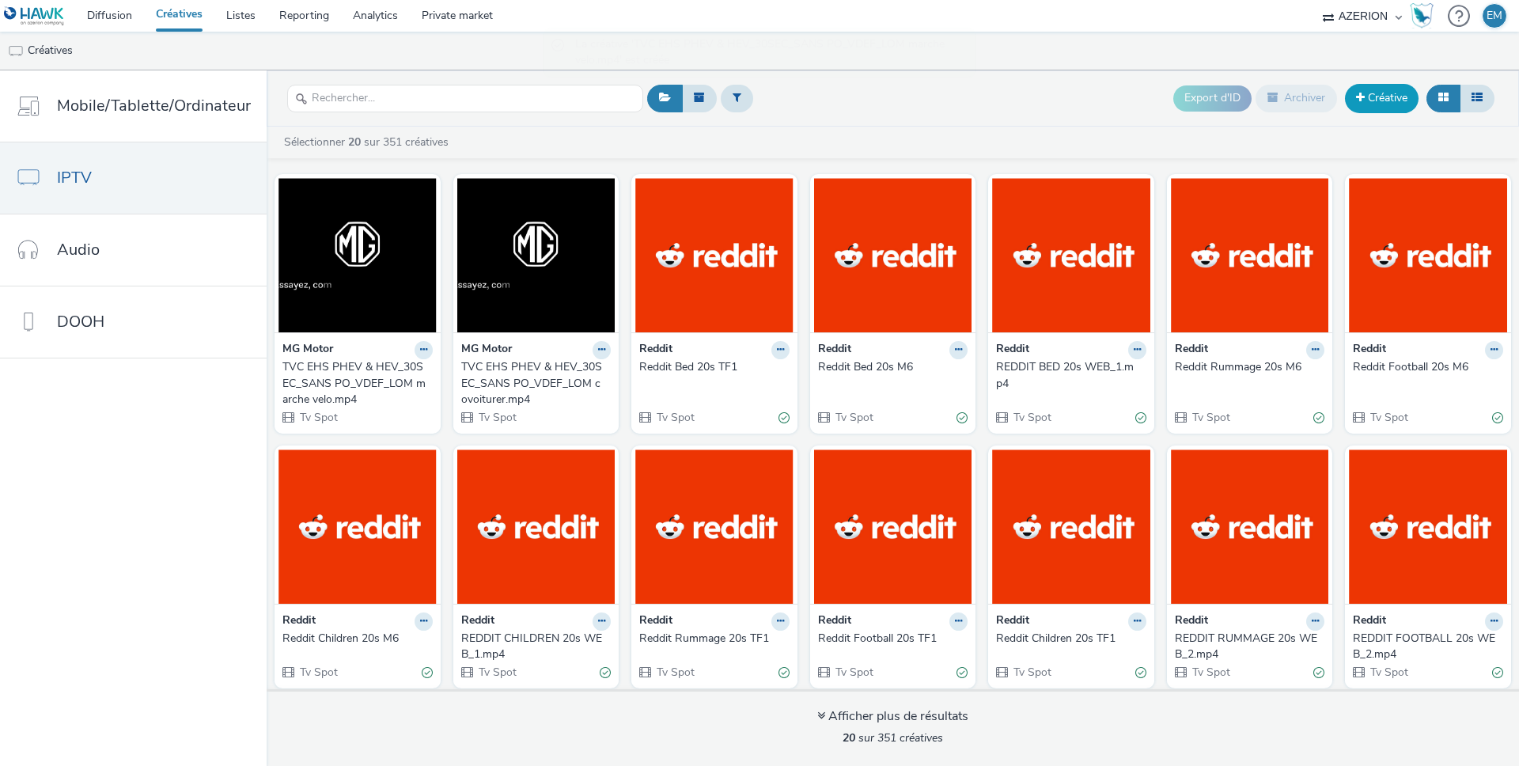
click at [1385, 109] on link "Créative" at bounding box center [1382, 98] width 74 height 28
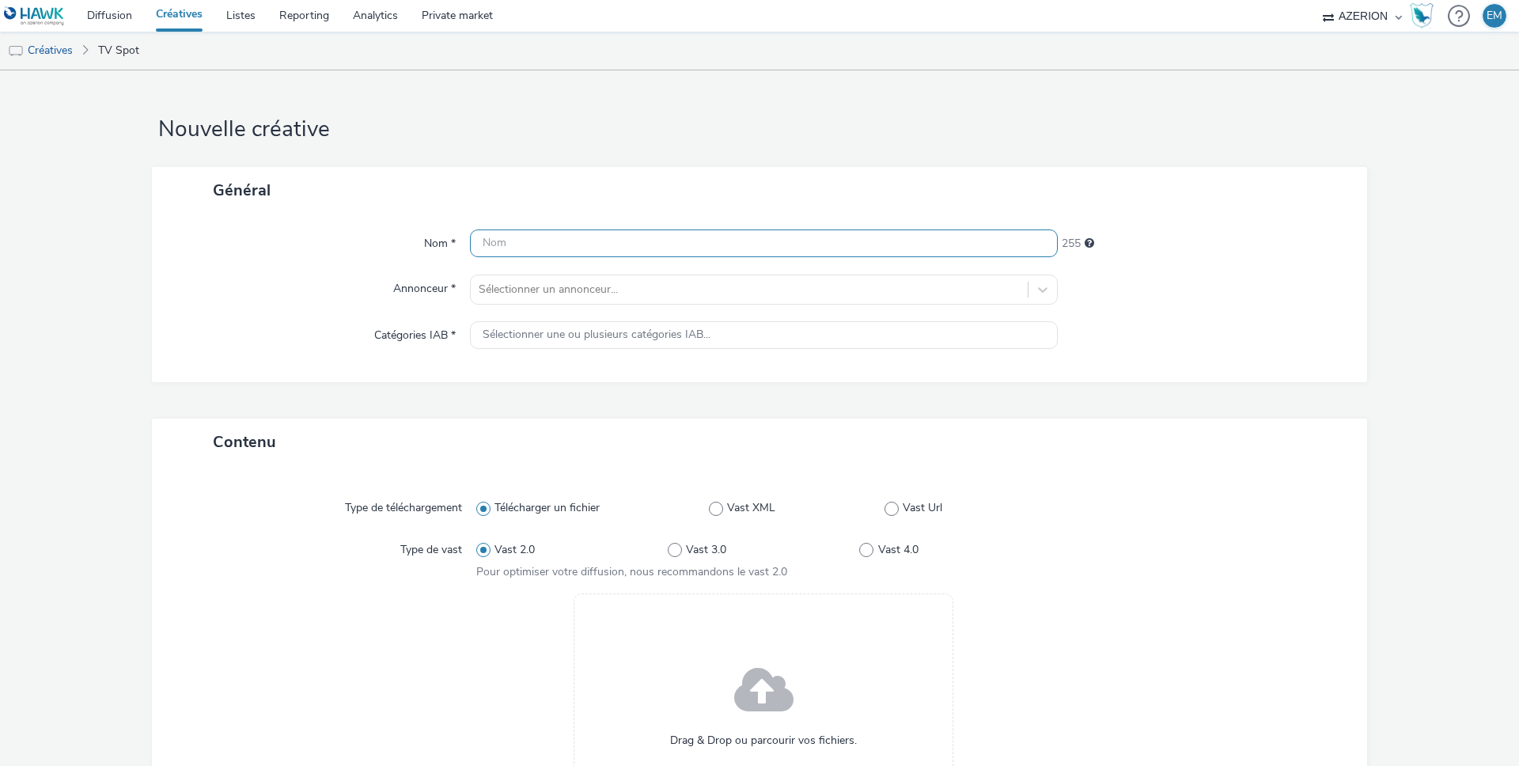
click at [522, 248] on input "text" at bounding box center [764, 243] width 588 height 28
paste input "TVC EHS PHEV & HEV_30SEC_SANS PO_VDEF_LOM transports.mp4"
type input "TVC EHS PHEV & HEV_30SEC_SANS PO_VDEF_LOM transports.mp4"
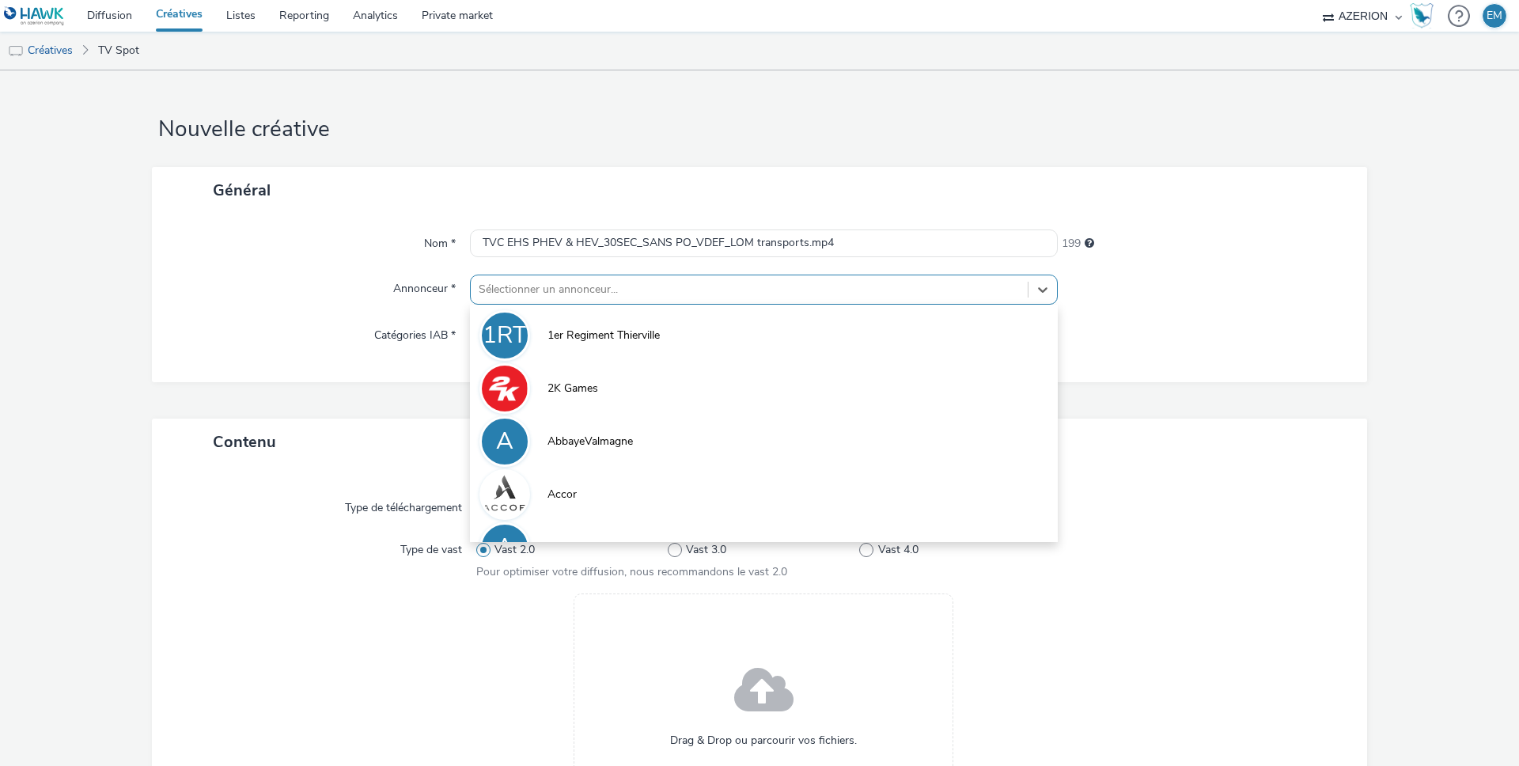
click at [515, 275] on div "Sélectionner un annonceur..." at bounding box center [764, 289] width 588 height 30
type input "mg"
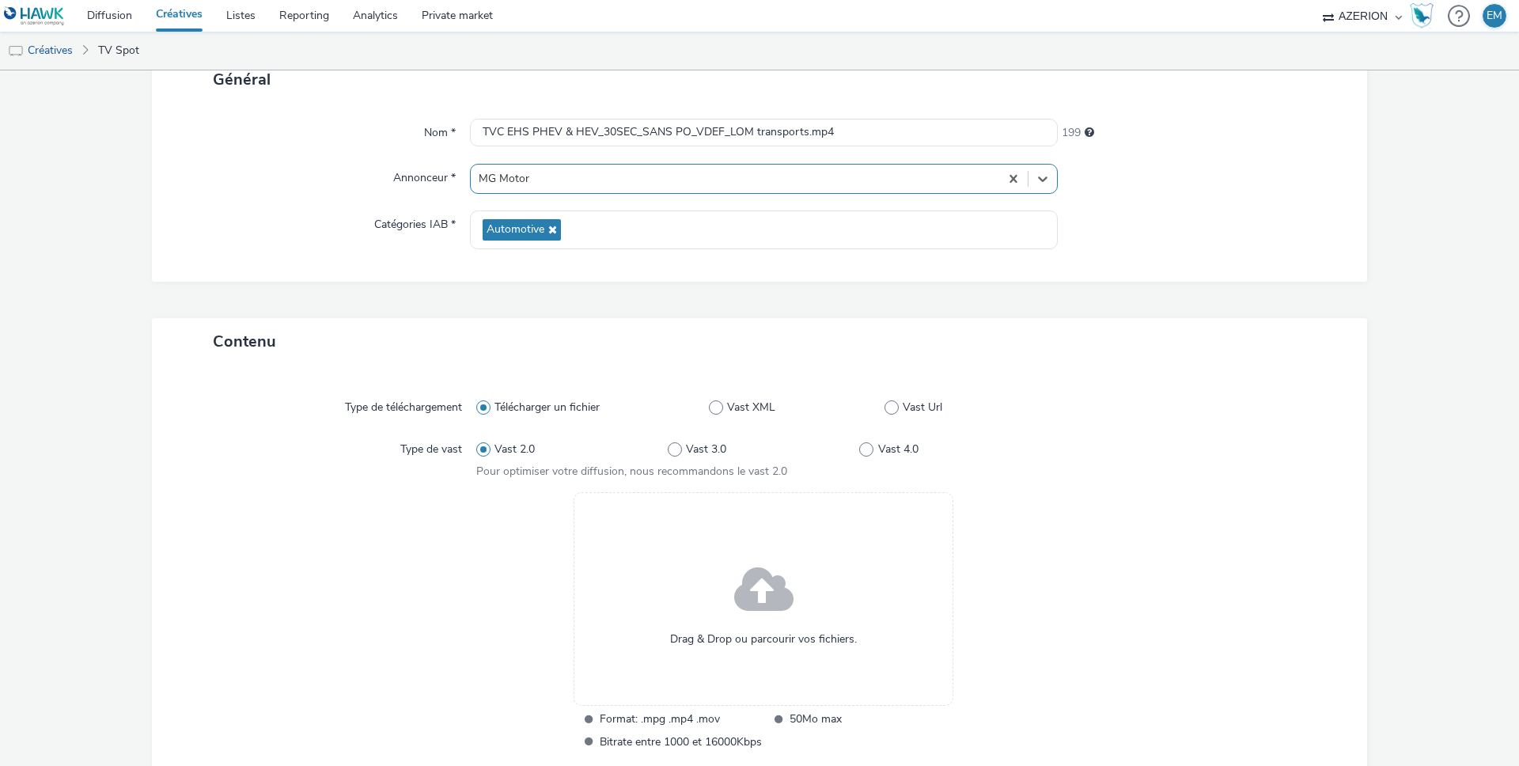
scroll to position [274, 0]
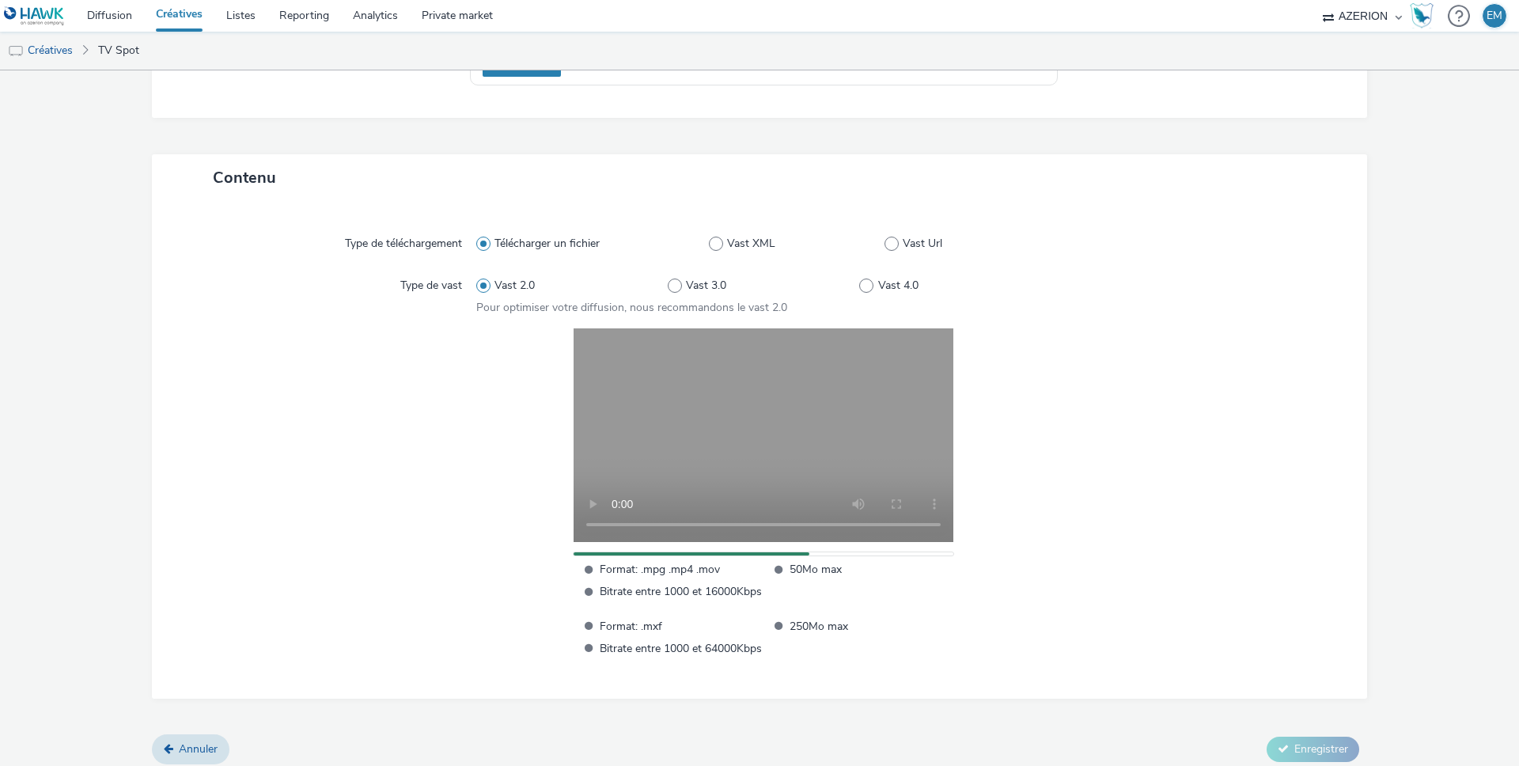
click at [1162, 445] on div at bounding box center [1195, 492] width 288 height 328
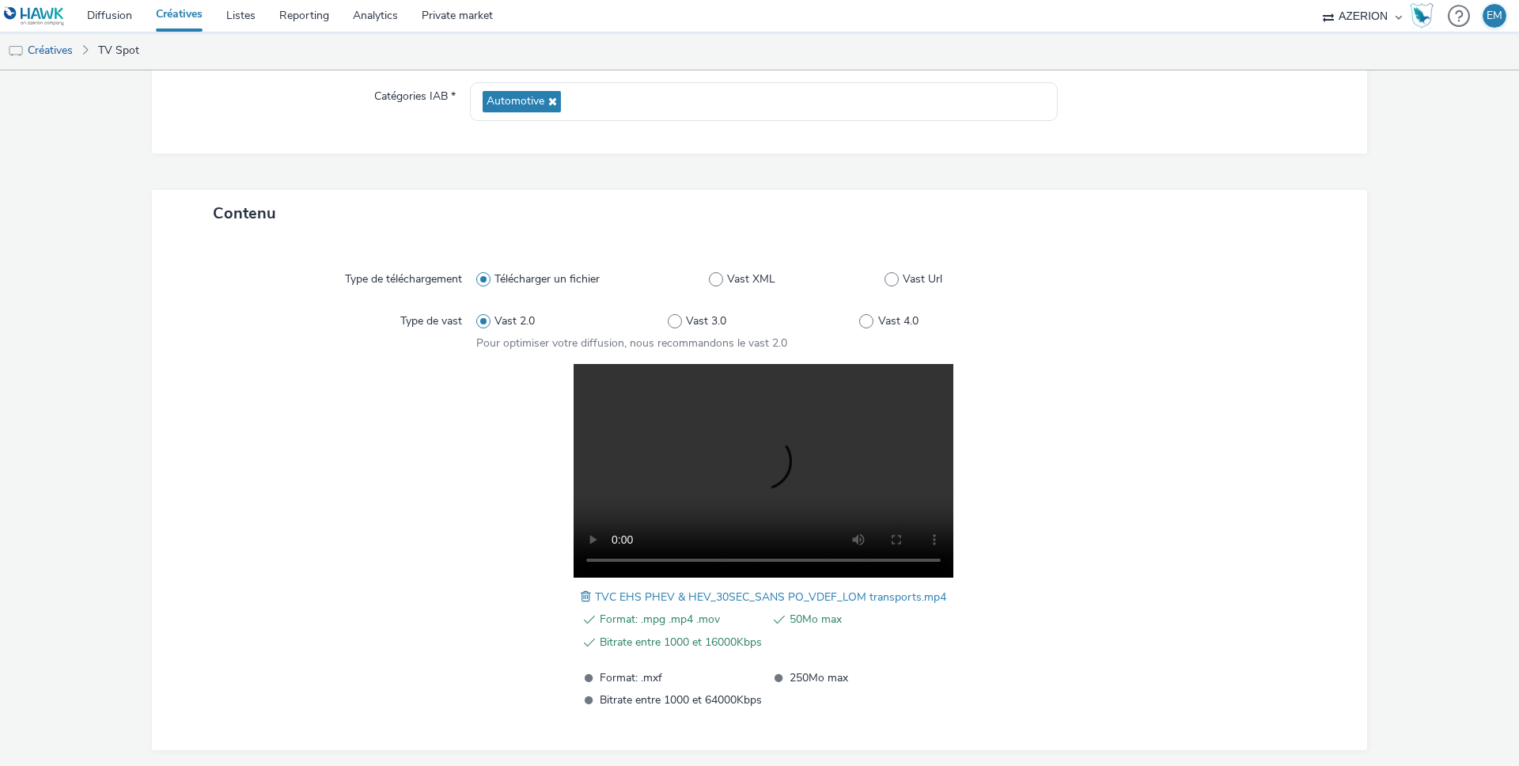
scroll to position [301, 0]
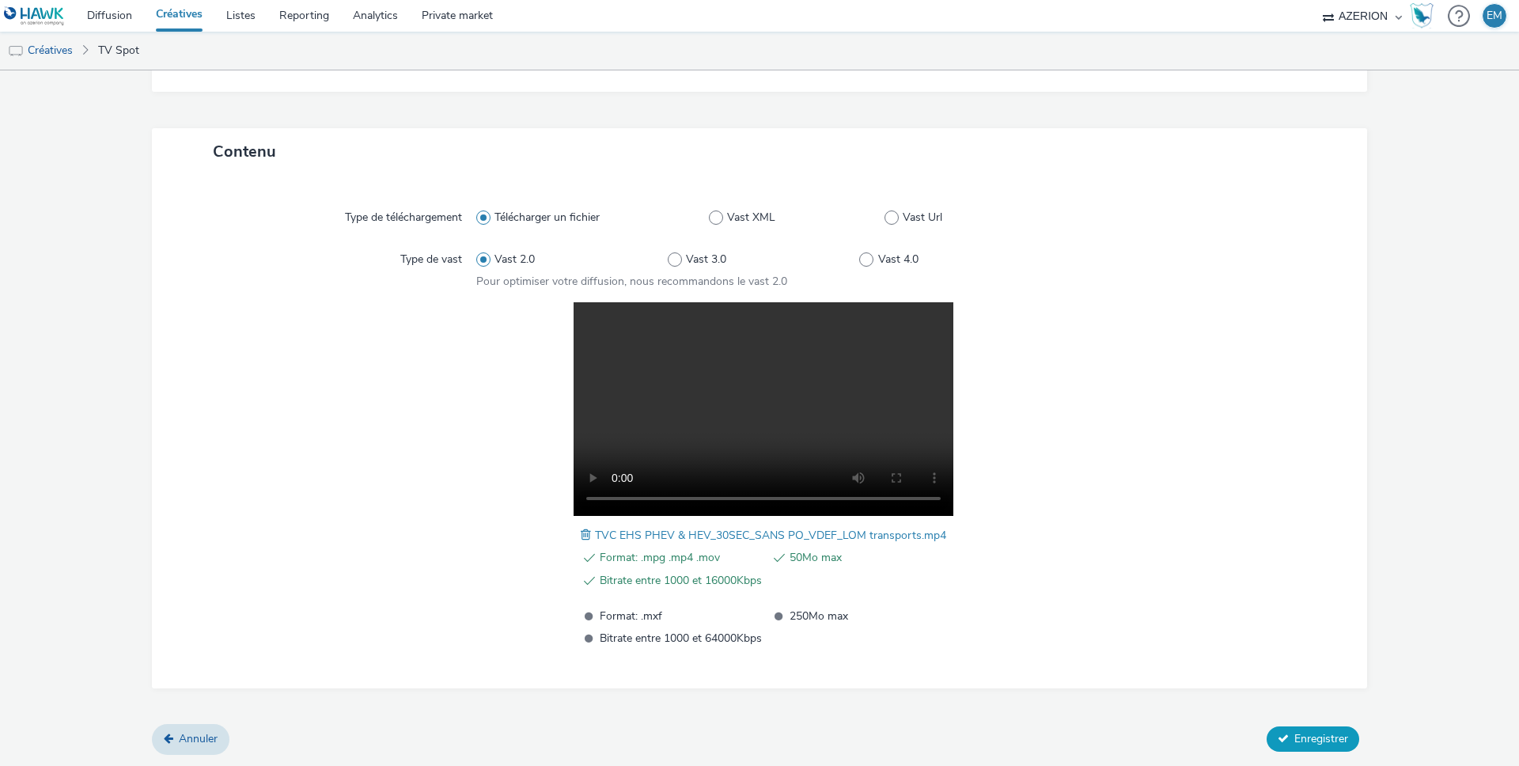
click at [1277, 734] on button "Enregistrer" at bounding box center [1312, 738] width 93 height 25
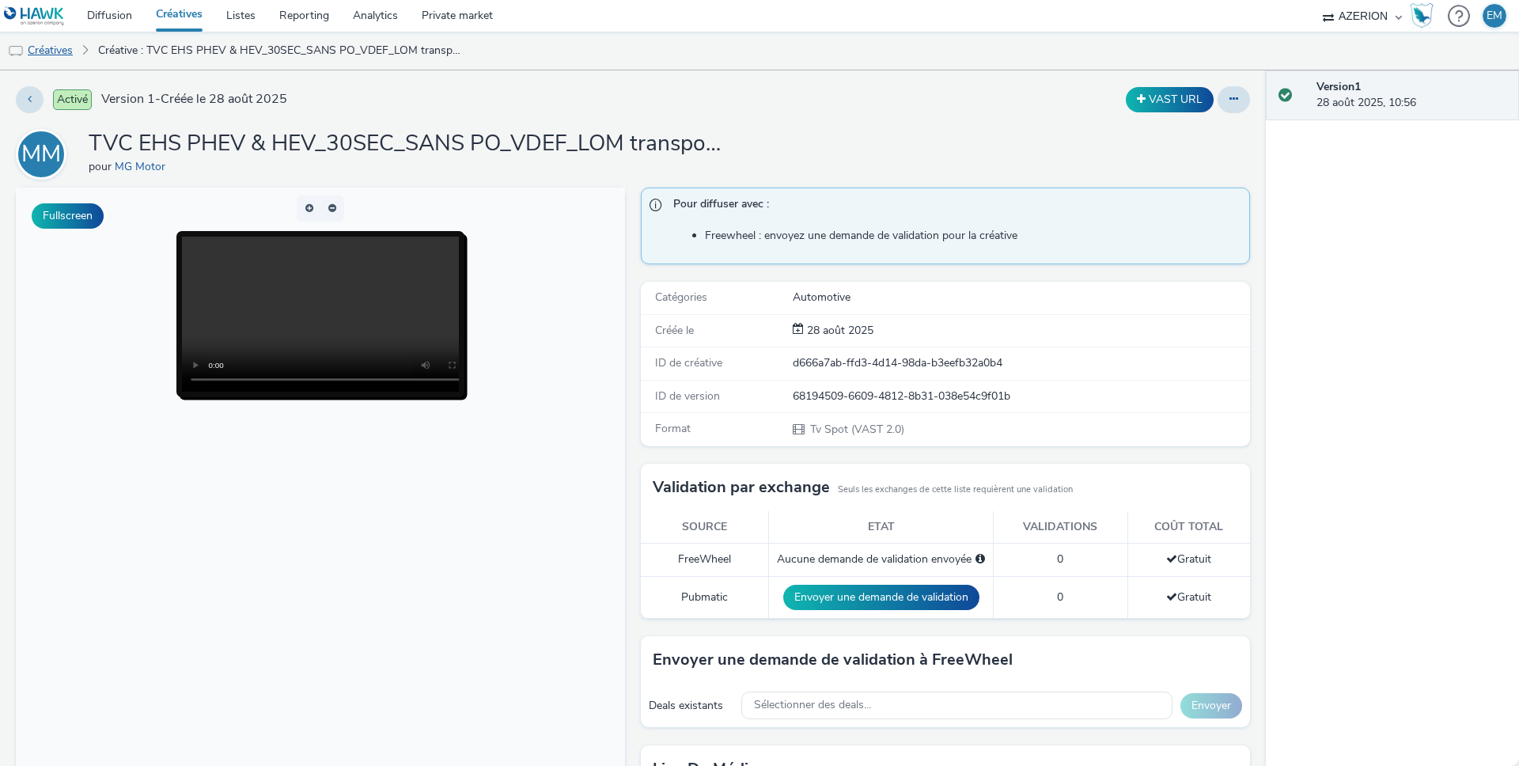
click at [43, 37] on link "Créatives" at bounding box center [40, 51] width 81 height 38
